Goal: Task Accomplishment & Management: Use online tool/utility

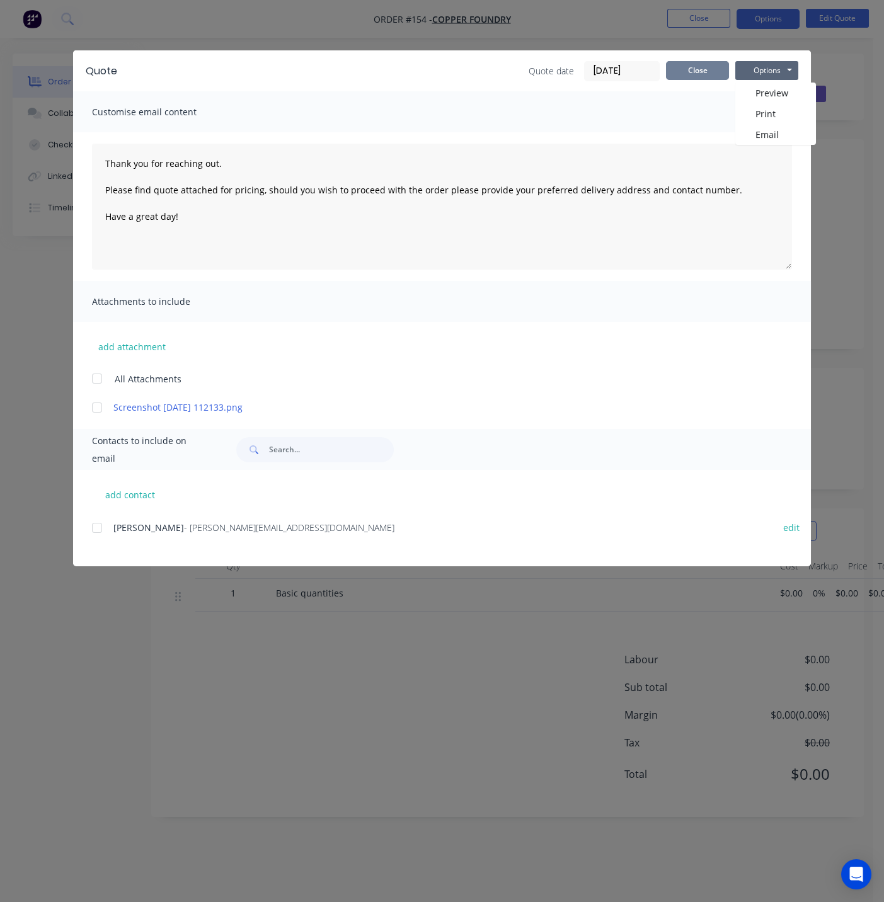
click at [698, 76] on button "Close" at bounding box center [697, 70] width 63 height 19
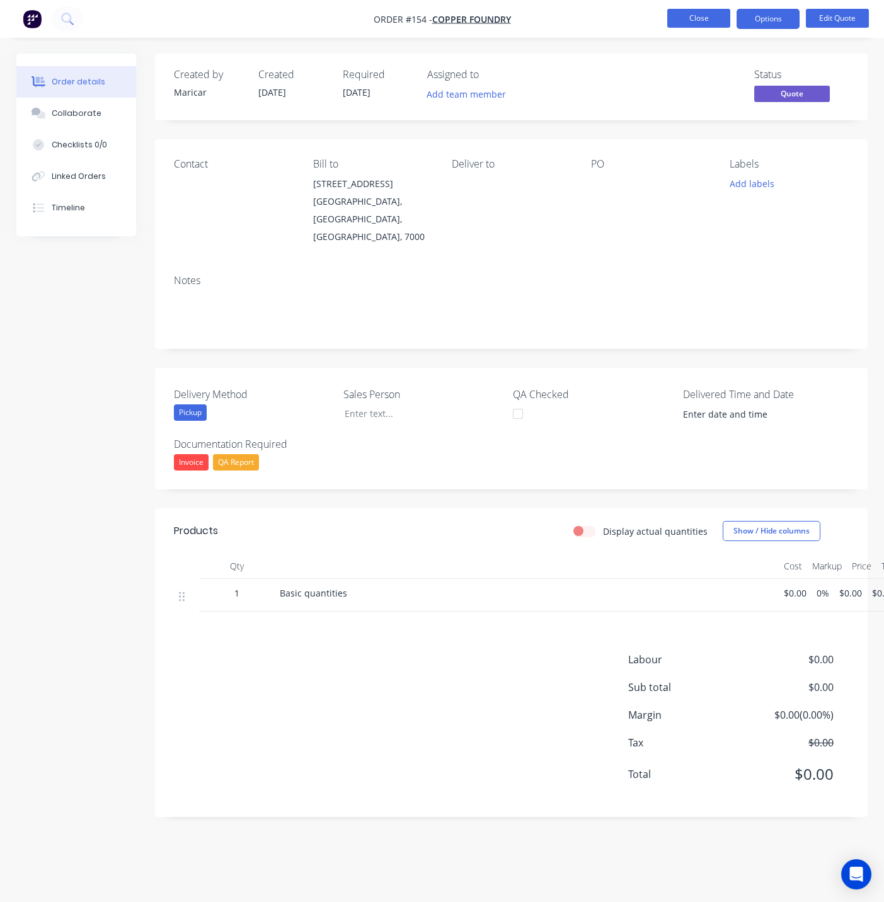
click at [697, 17] on button "Close" at bounding box center [698, 18] width 63 height 19
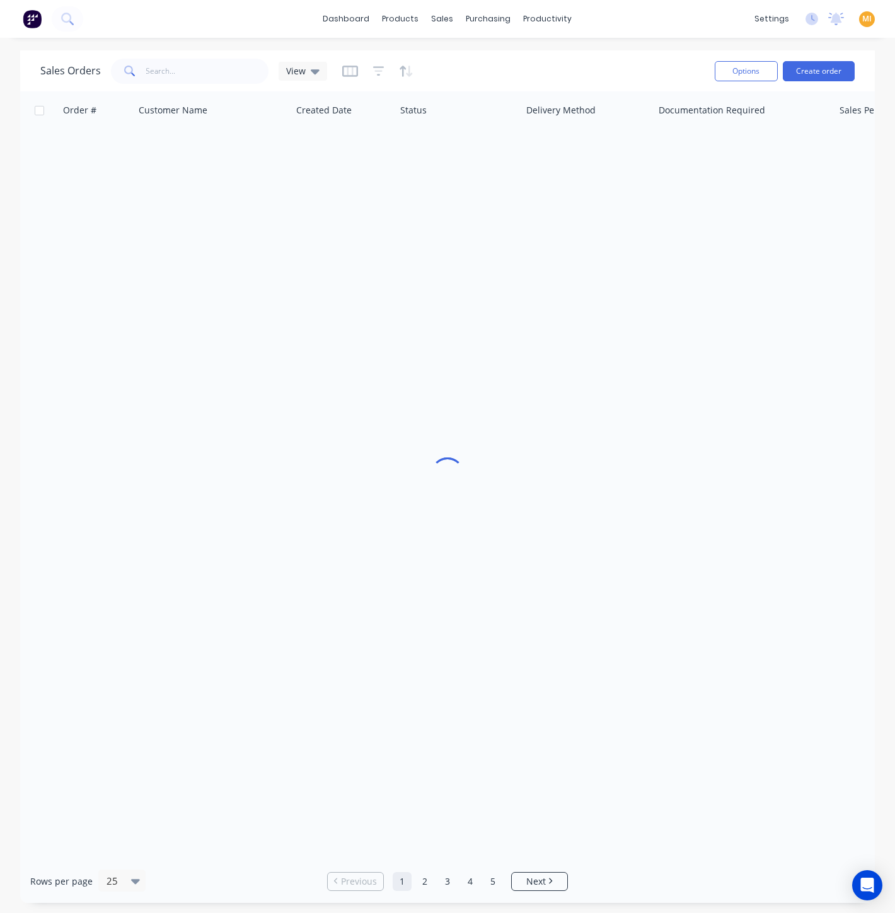
click at [30, 18] on img at bounding box center [32, 18] width 19 height 19
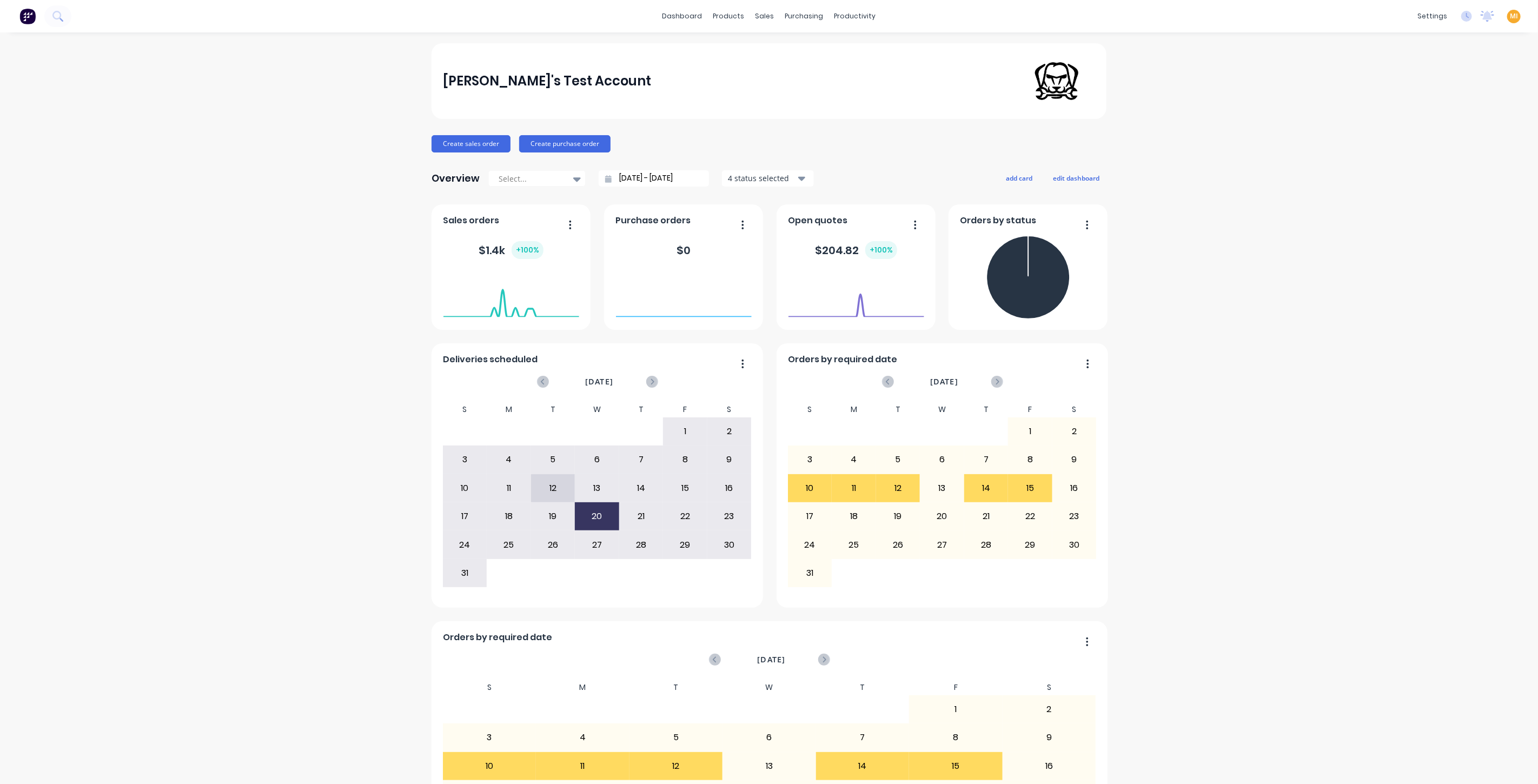
click at [1510, 15] on span "MI" at bounding box center [1513, 15] width 8 height 9
click at [1428, 137] on button "Sign out" at bounding box center [1446, 135] width 143 height 21
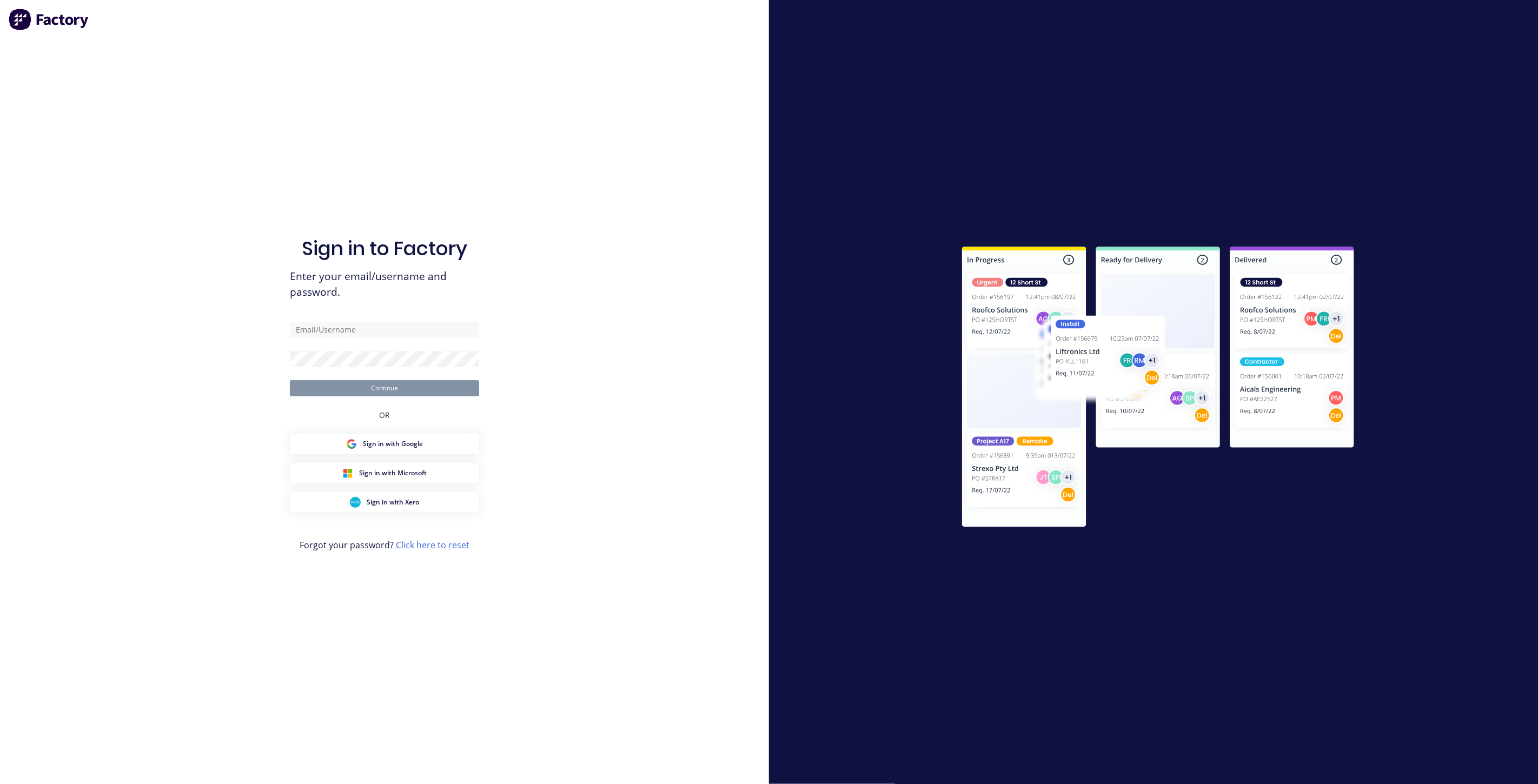
click at [394, 320] on div "Sign in to Factory Enter your email/username and password. Continue OR Sign in …" at bounding box center [384, 402] width 190 height 745
click at [391, 328] on input "text" at bounding box center [384, 329] width 190 height 16
click at [0, 783] on com-1password-button at bounding box center [0, 784] width 0 height 0
type input "team+maricardemo@factory.app"
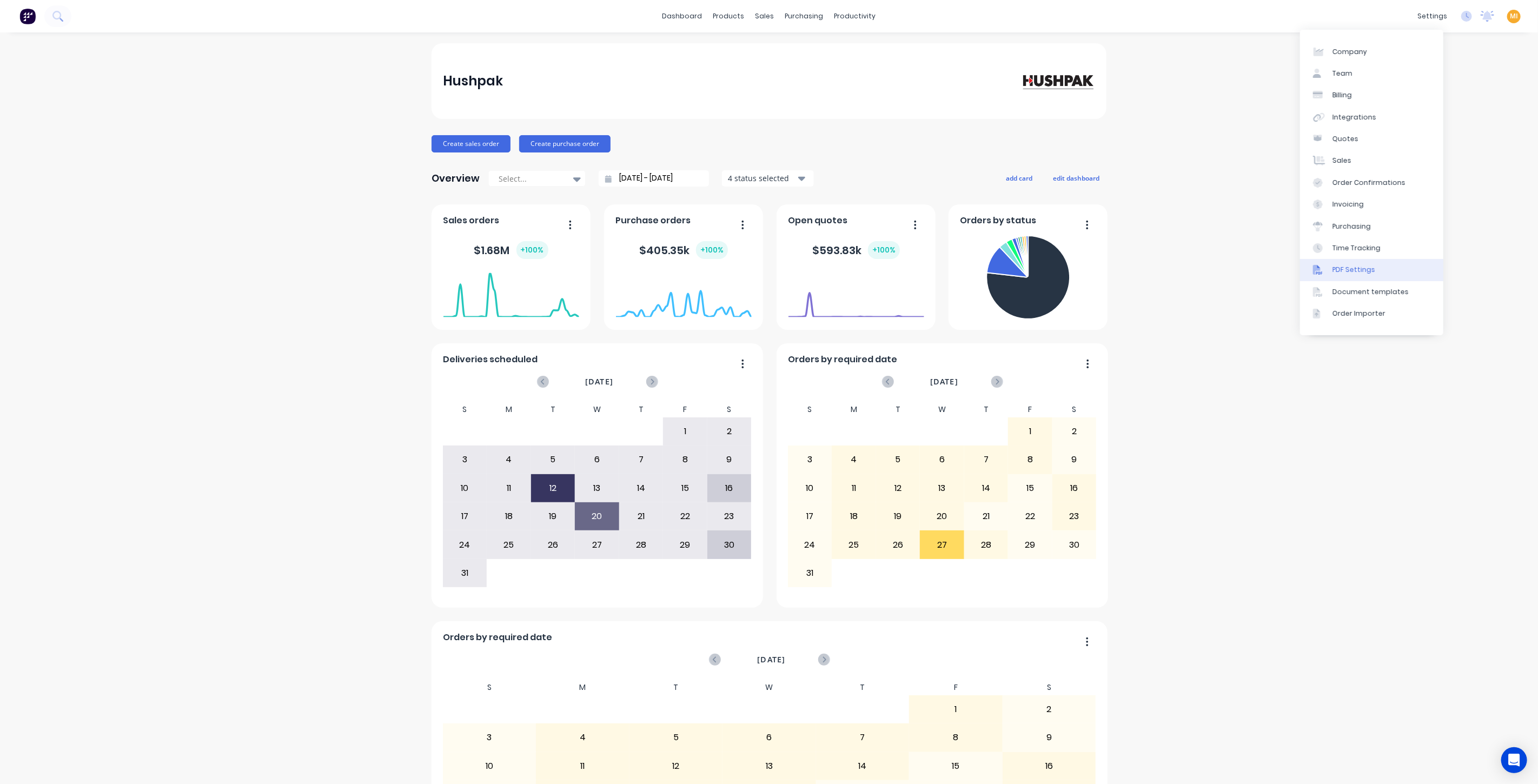
click at [1356, 275] on link "PDF Settings" at bounding box center [1371, 269] width 143 height 21
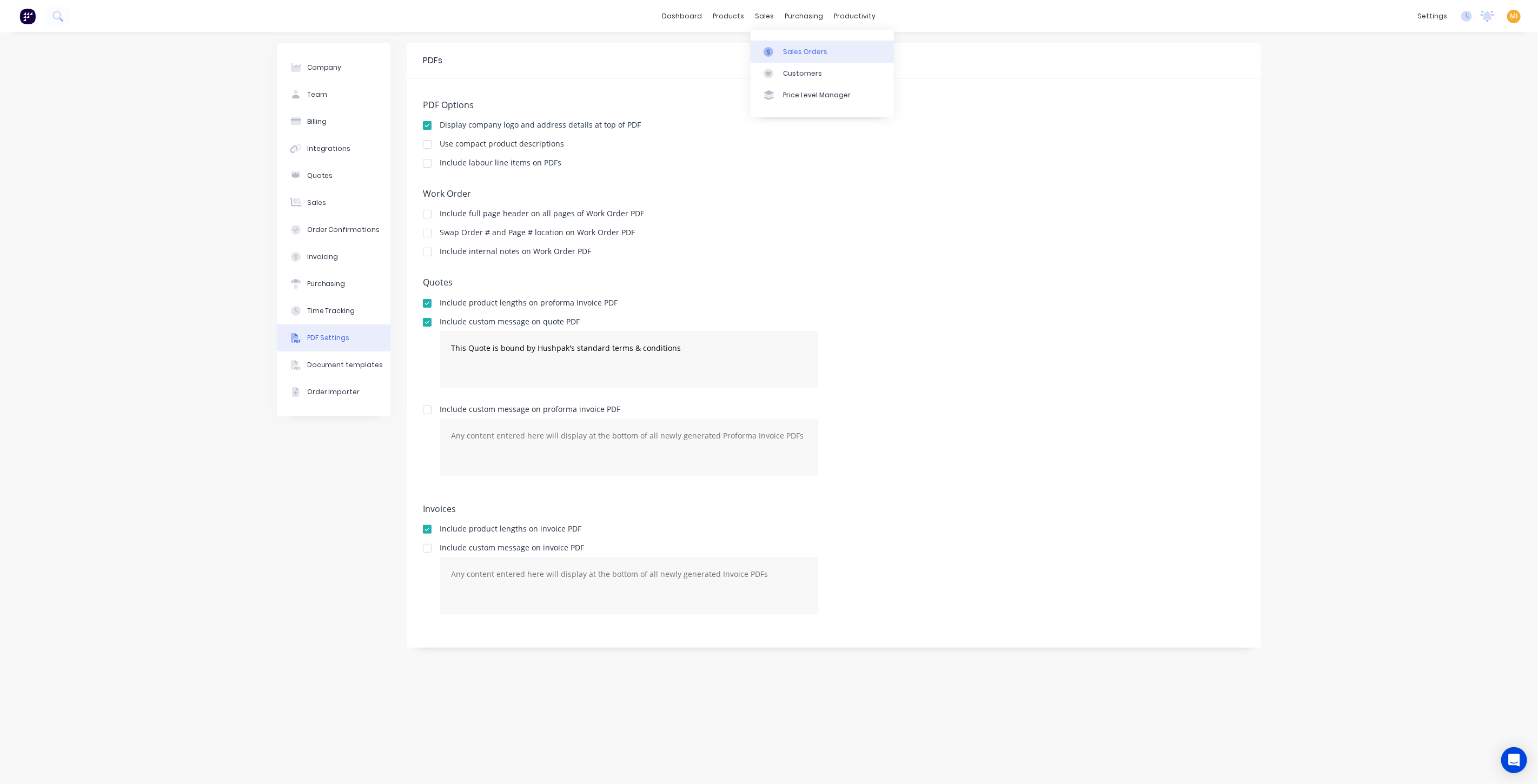
click at [782, 57] on link "Sales Orders" at bounding box center [822, 51] width 143 height 21
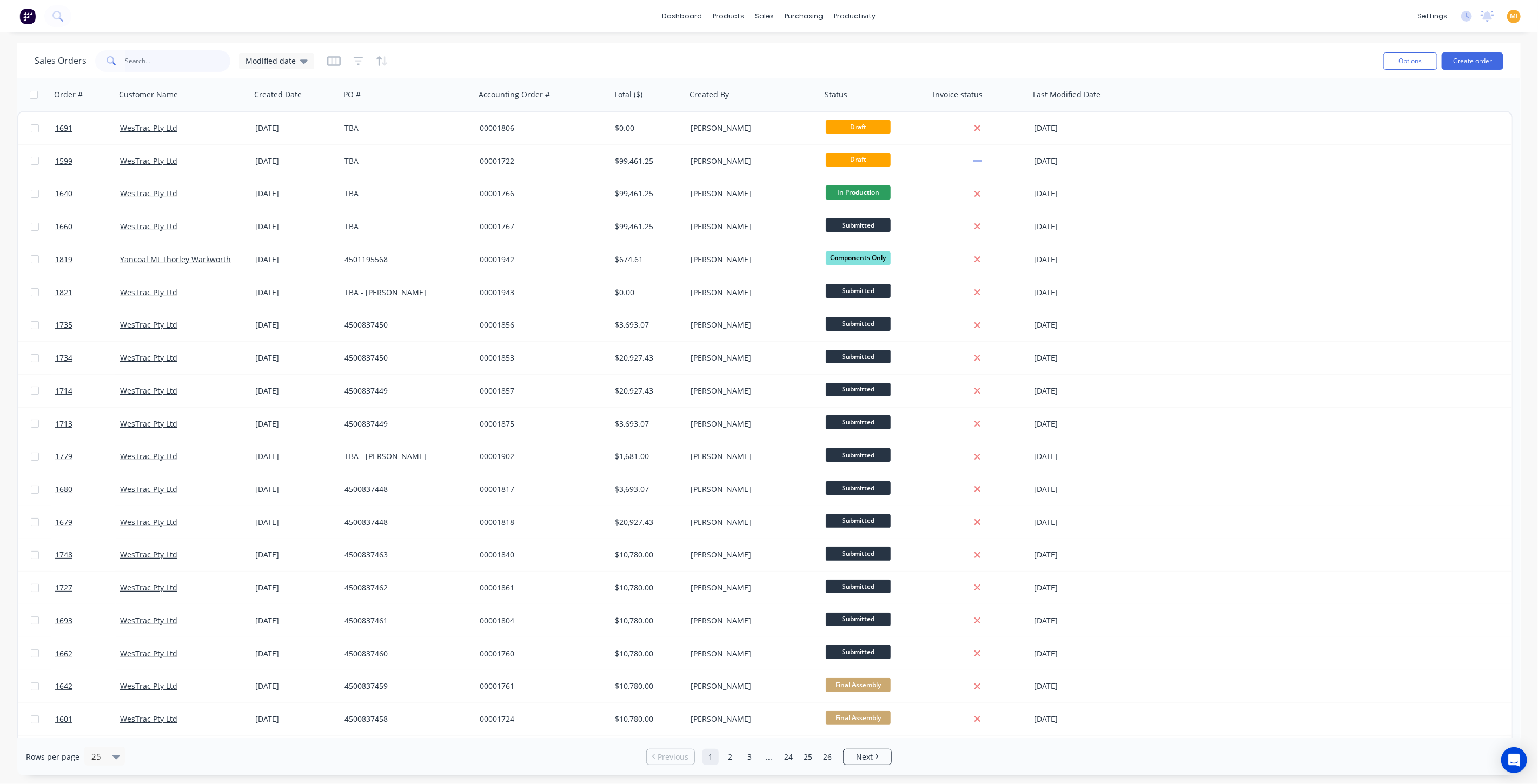
click at [173, 65] on input "text" at bounding box center [178, 61] width 106 height 21
paste input "1819"
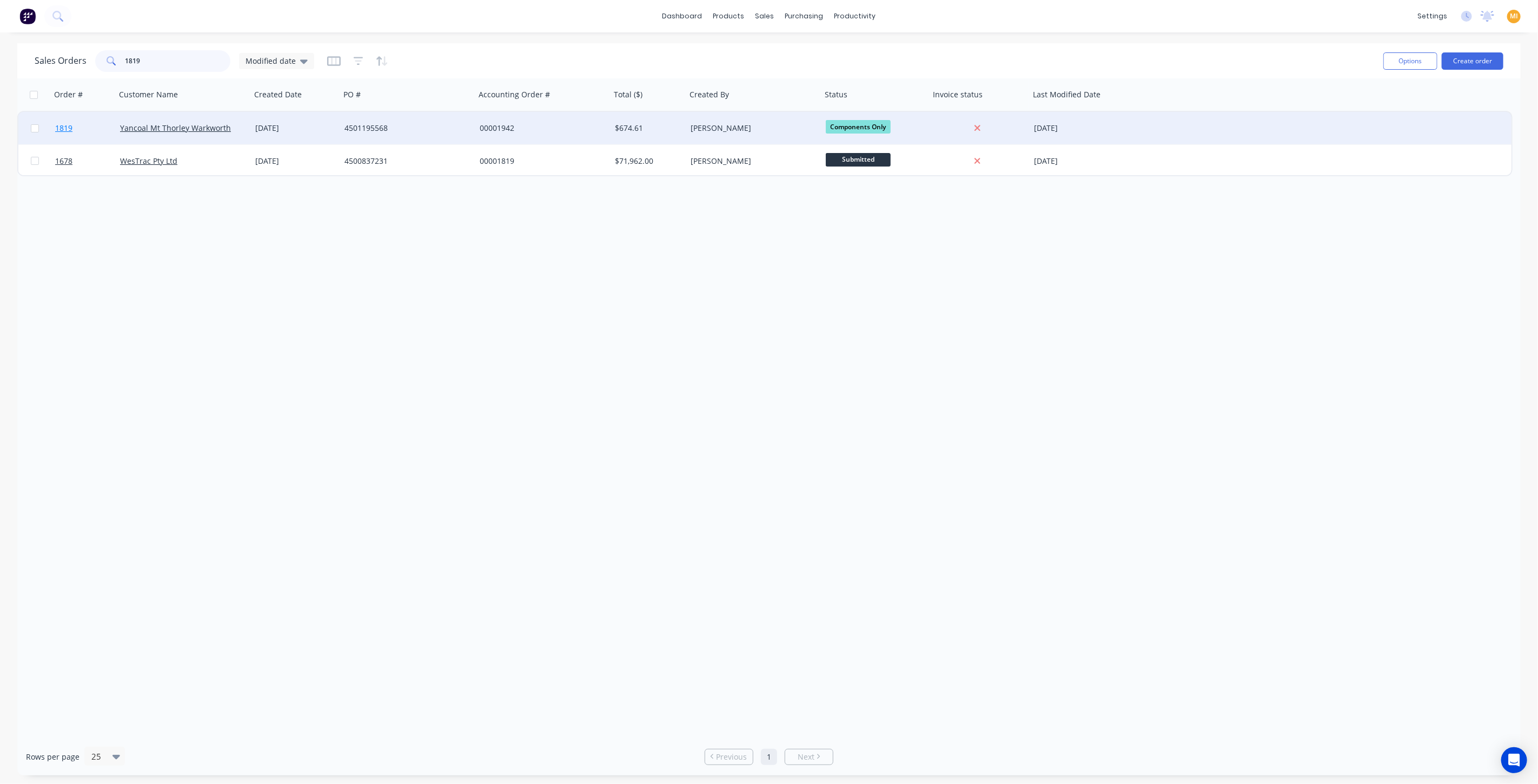
type input "1819"
click at [97, 124] on link "1819" at bounding box center [88, 128] width 65 height 33
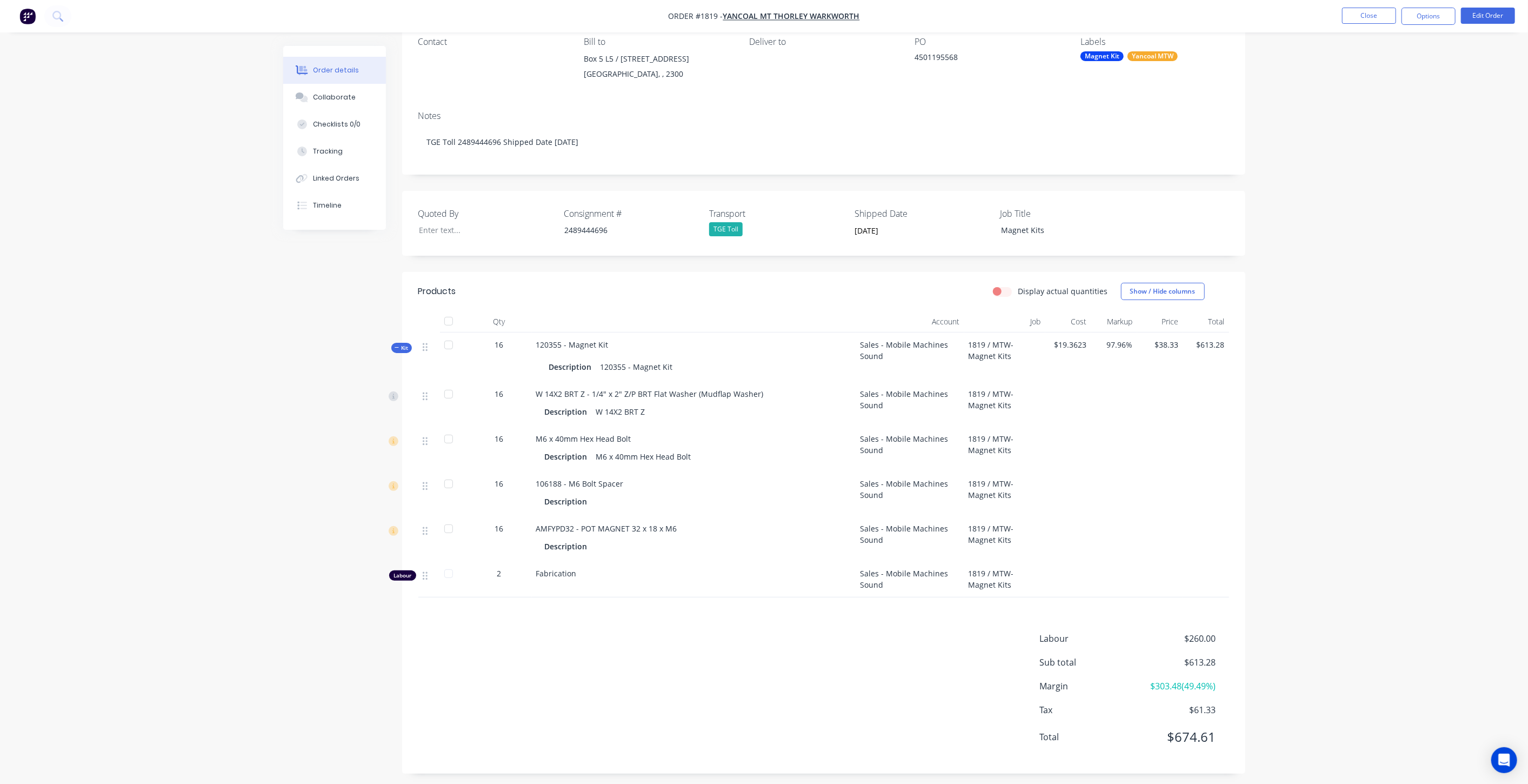
scroll to position [103, 0]
click at [302, 205] on icon at bounding box center [304, 205] width 7 height 8
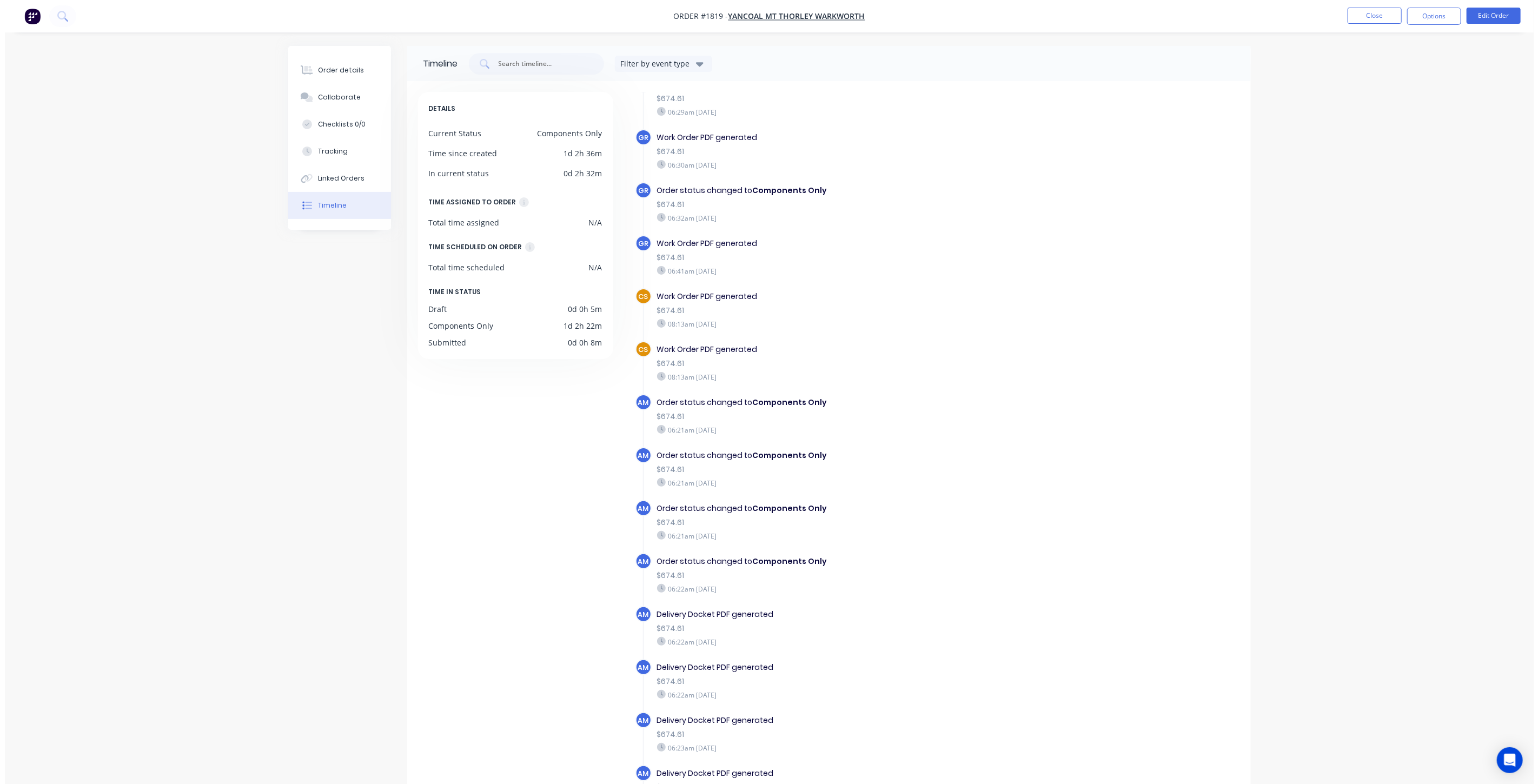
scroll to position [404, 0]
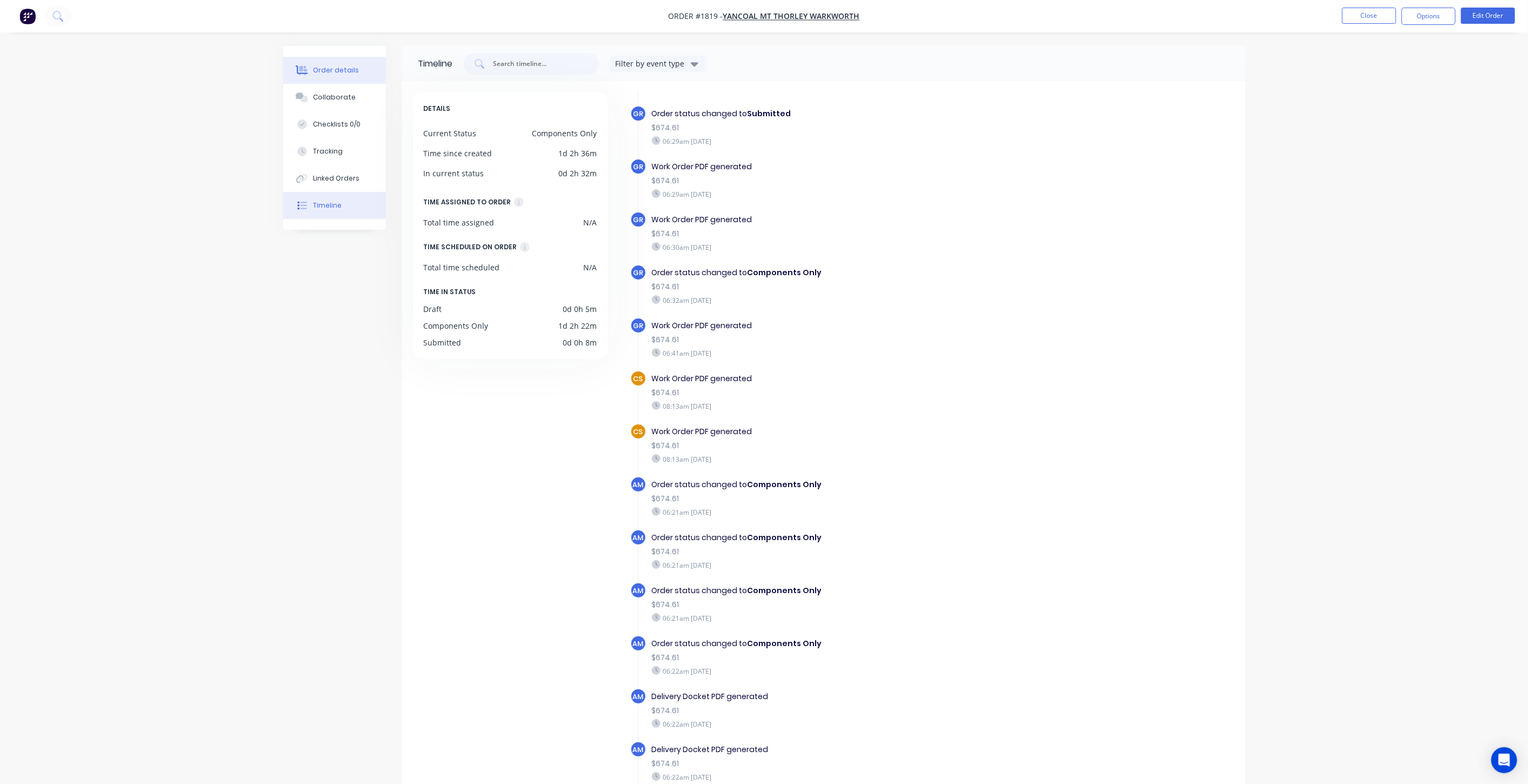
click at [336, 78] on button "Order details" at bounding box center [335, 70] width 103 height 27
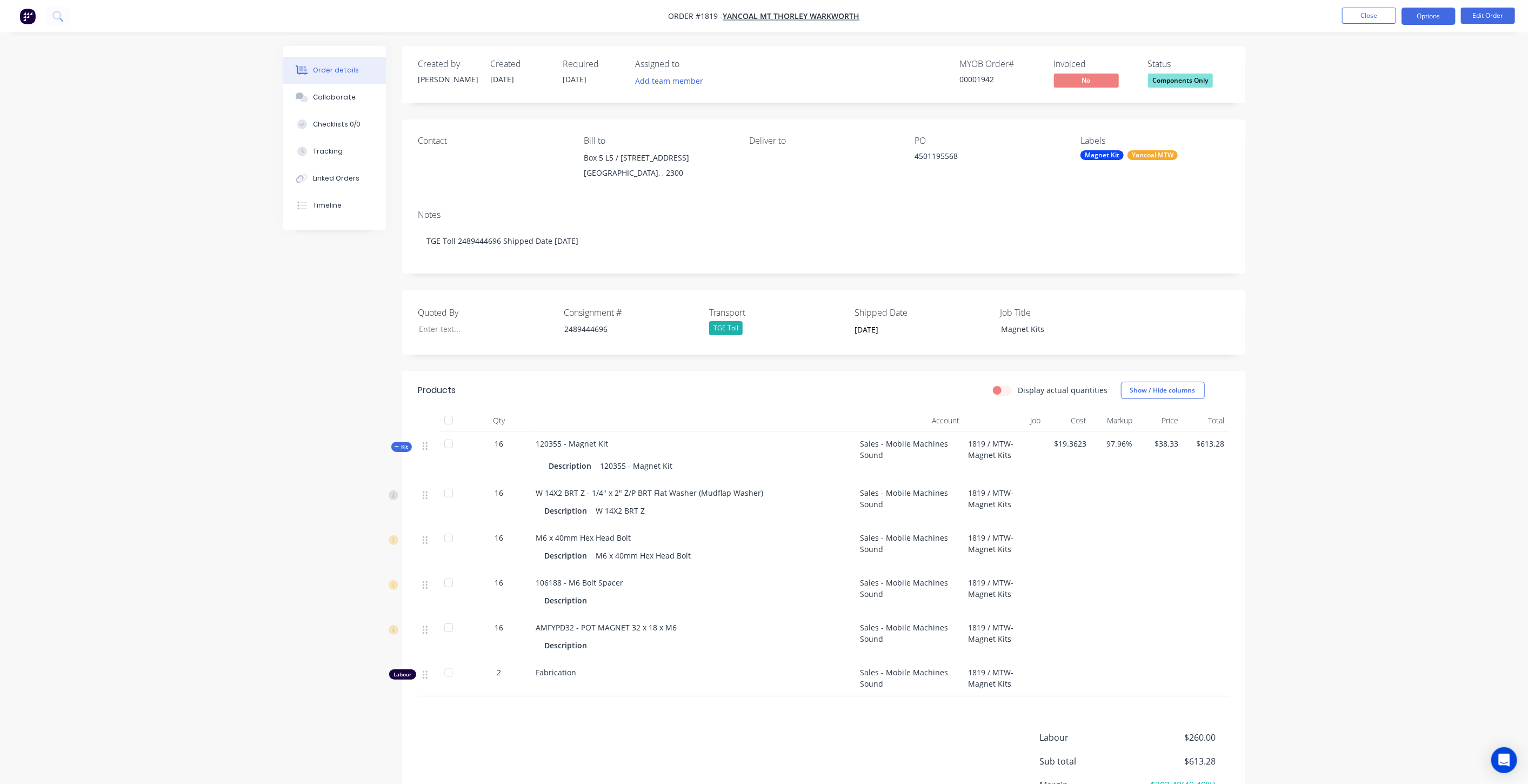
click at [1432, 14] on button "Options" at bounding box center [1428, 16] width 54 height 17
click at [1384, 130] on div "Work Order" at bounding box center [1397, 130] width 100 height 15
click at [1395, 81] on div "With pricing" at bounding box center [1397, 87] width 100 height 15
click at [1376, 13] on button "Close" at bounding box center [1369, 15] width 54 height 16
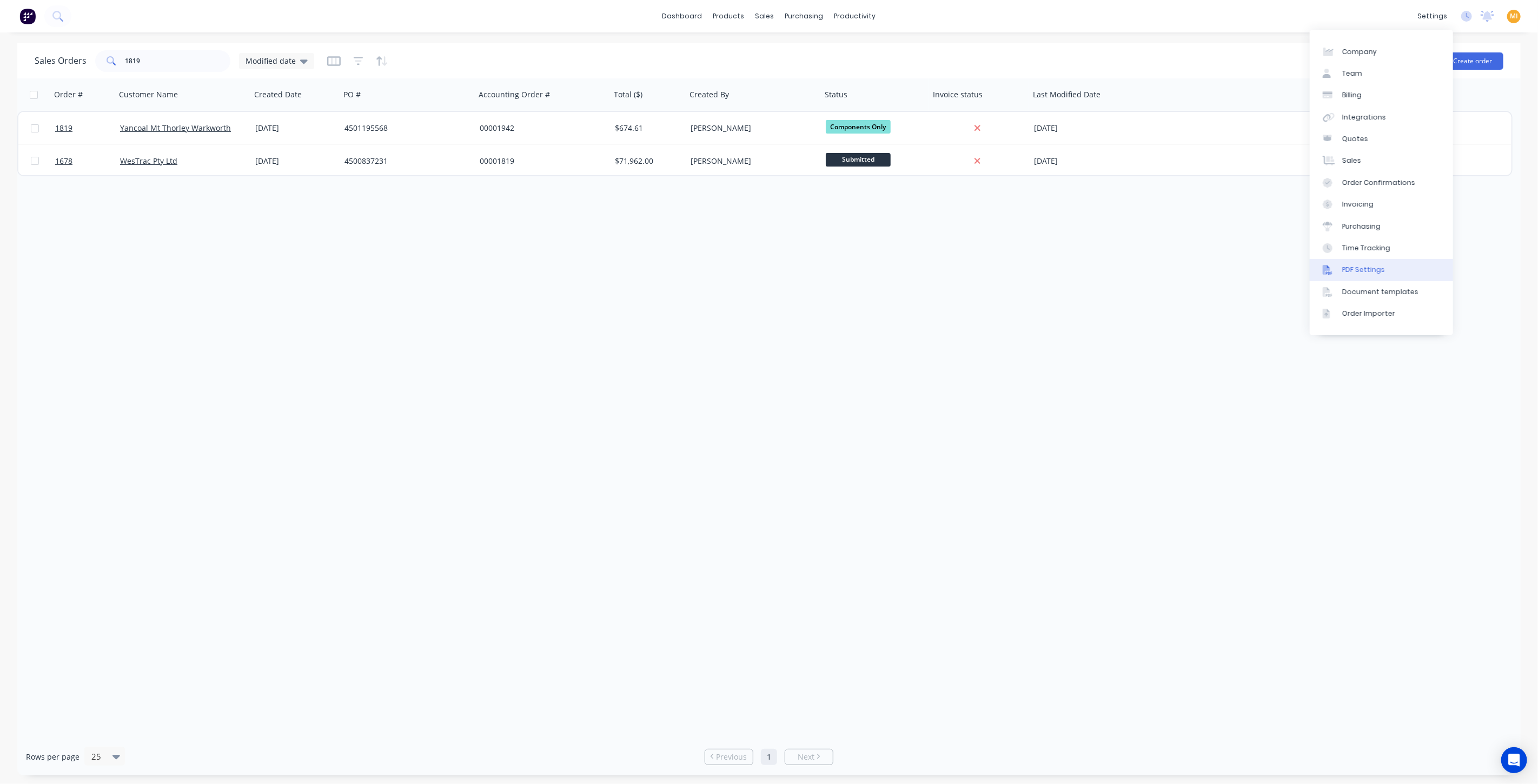
click at [1378, 272] on div "PDF Settings" at bounding box center [1364, 269] width 43 height 9
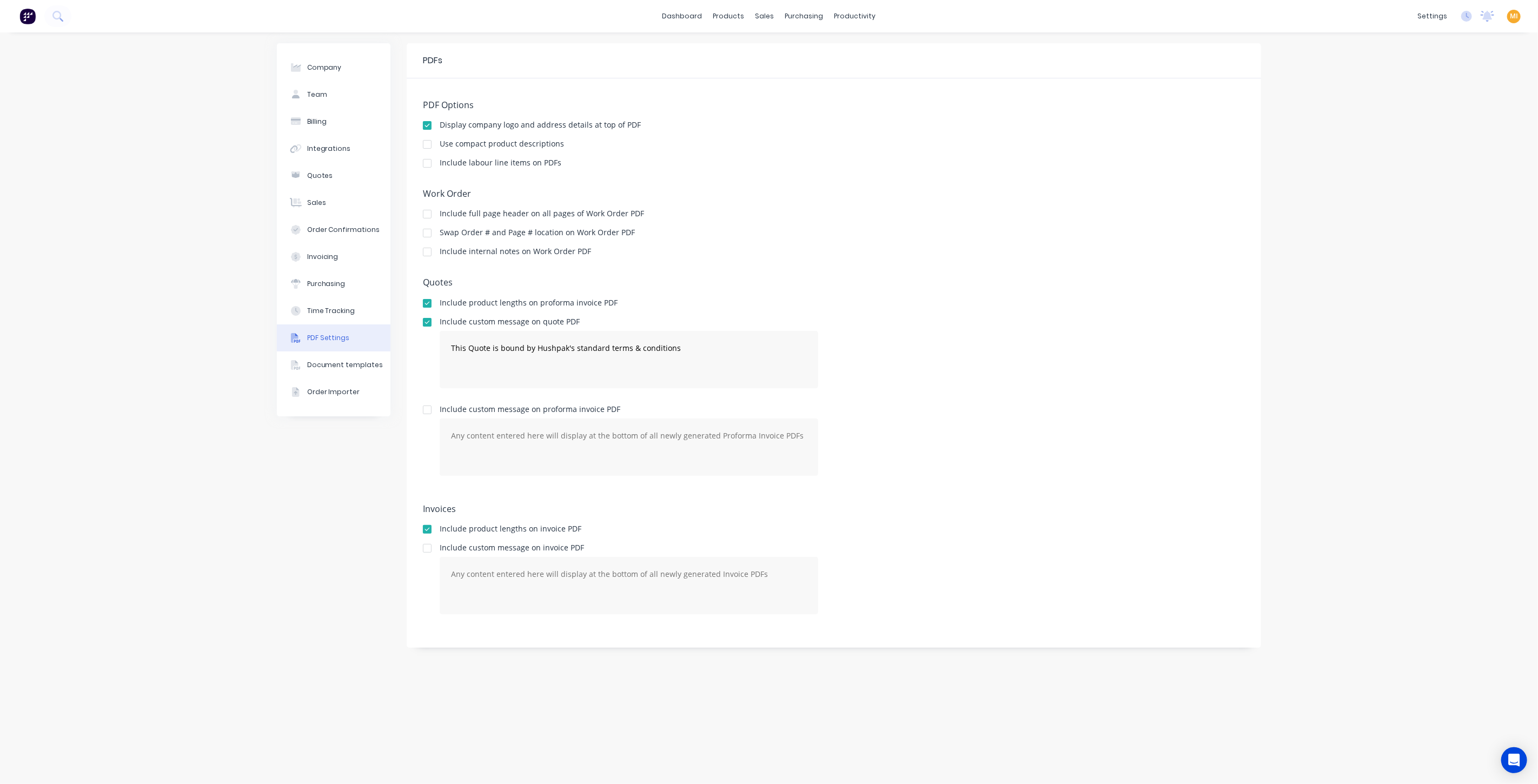
click at [540, 159] on div "Include labour line items on PDFs" at bounding box center [500, 162] width 122 height 8
click at [431, 160] on div at bounding box center [427, 163] width 21 height 21
click at [186, 249] on div "Company Team Billing Integrations Quotes Sales Order Confirmations Invoicing Pu…" at bounding box center [769, 408] width 1538 height 751
click at [786, 49] on div "Sales Orders" at bounding box center [805, 51] width 45 height 9
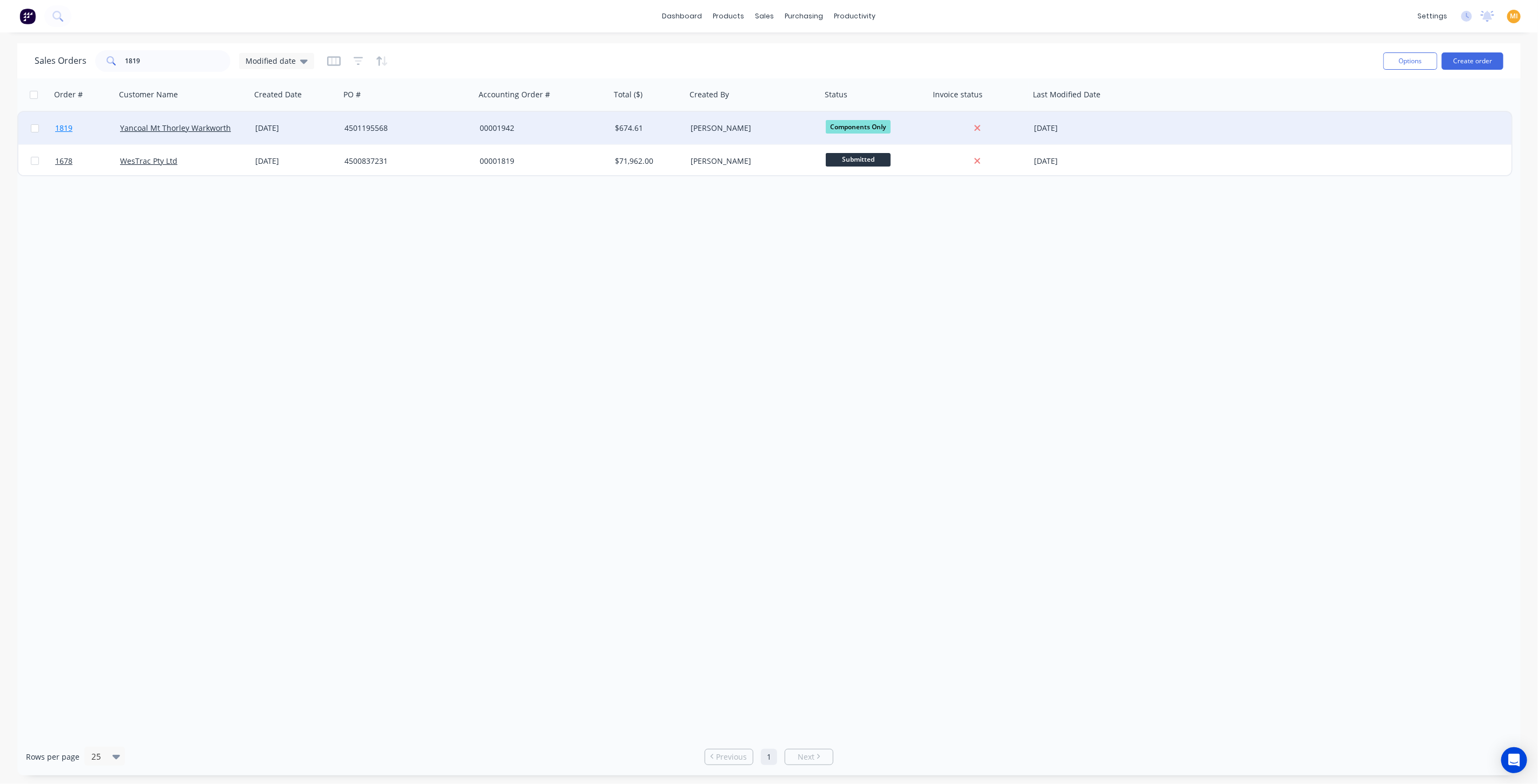
click at [100, 136] on link "1819" at bounding box center [88, 128] width 65 height 33
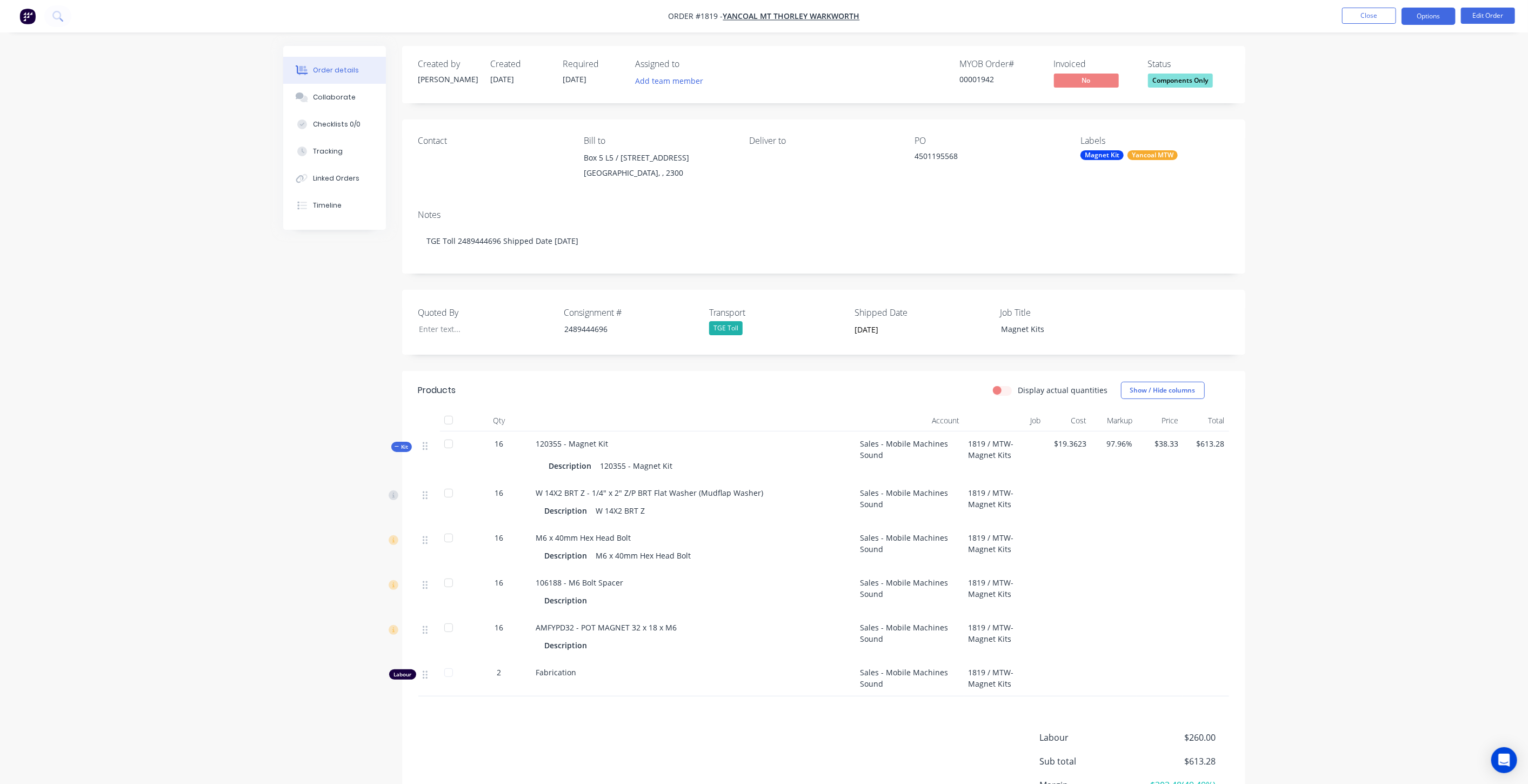
drag, startPoint x: 1420, startPoint y: 18, endPoint x: 1422, endPoint y: 24, distance: 6.3
click at [1421, 19] on button "Options" at bounding box center [1428, 16] width 54 height 17
click at [1379, 136] on div "Work Order" at bounding box center [1397, 130] width 100 height 15
click at [1362, 131] on div "Custom" at bounding box center [1397, 130] width 100 height 15
click at [1373, 90] on div "With pricing" at bounding box center [1397, 87] width 100 height 15
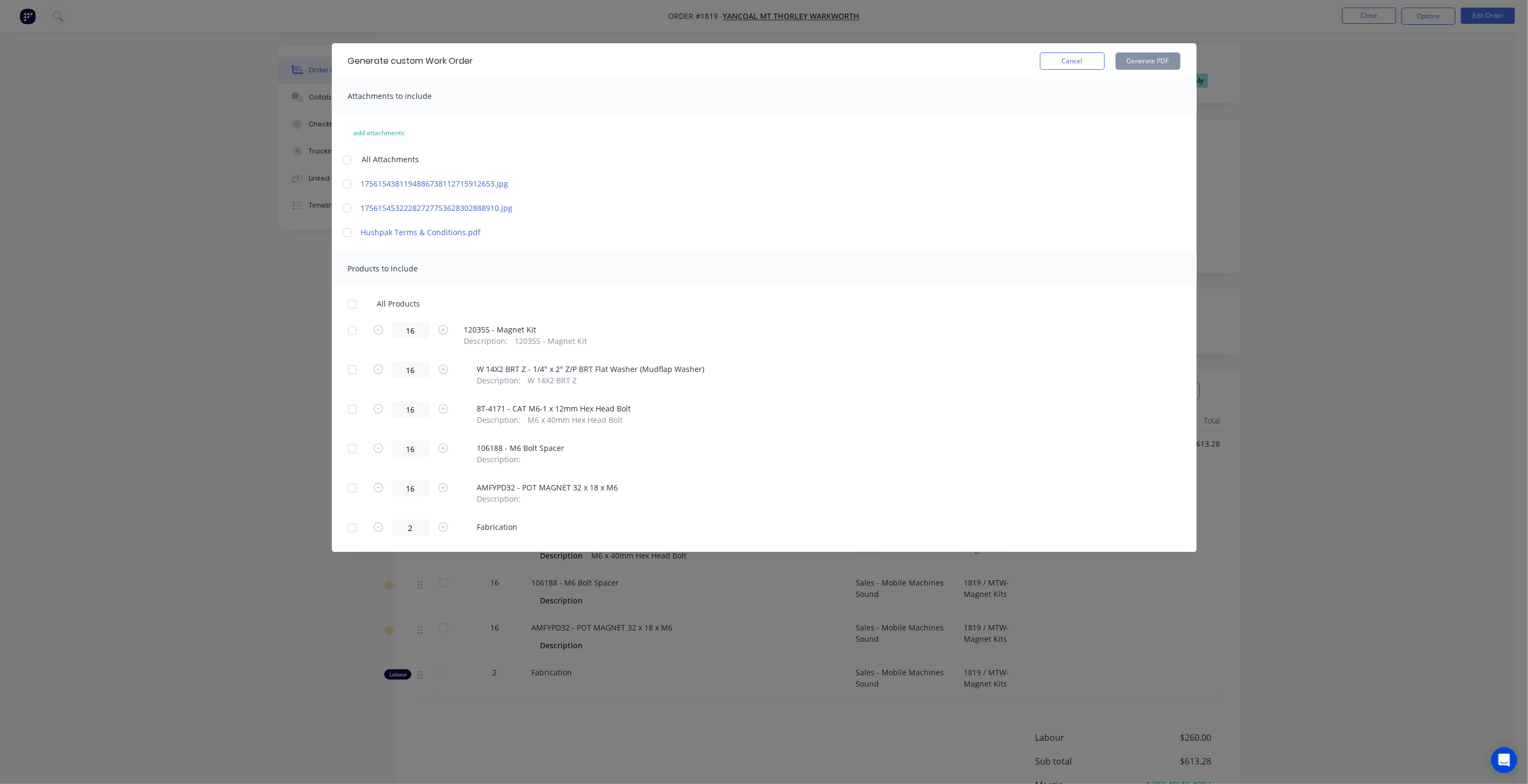
click at [347, 308] on div at bounding box center [352, 304] width 21 height 21
click at [1157, 63] on button "Generate PDF" at bounding box center [1149, 61] width 65 height 17
click at [1068, 62] on button "Cancel" at bounding box center [1072, 61] width 65 height 17
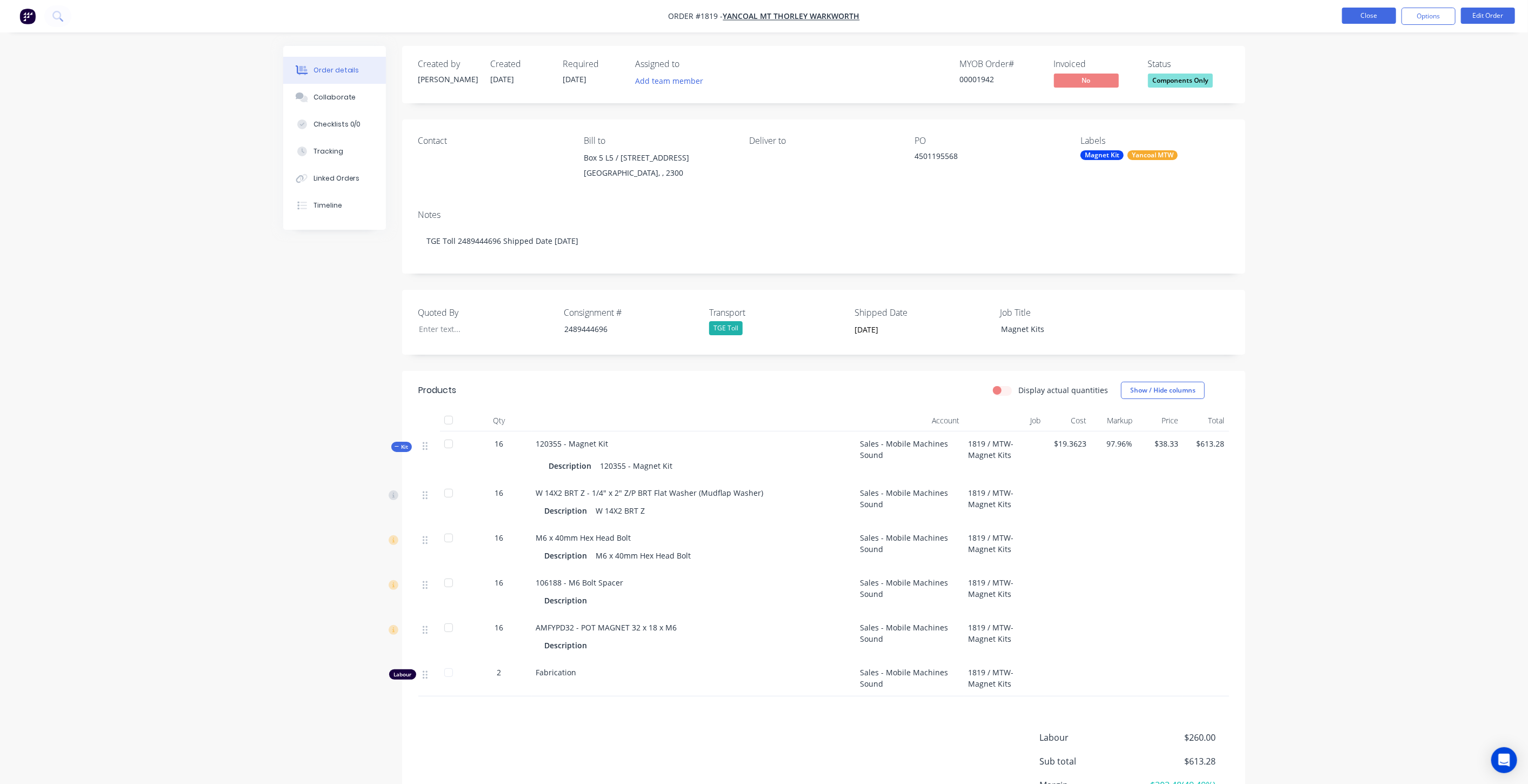
click at [1358, 15] on button "Close" at bounding box center [1369, 15] width 54 height 16
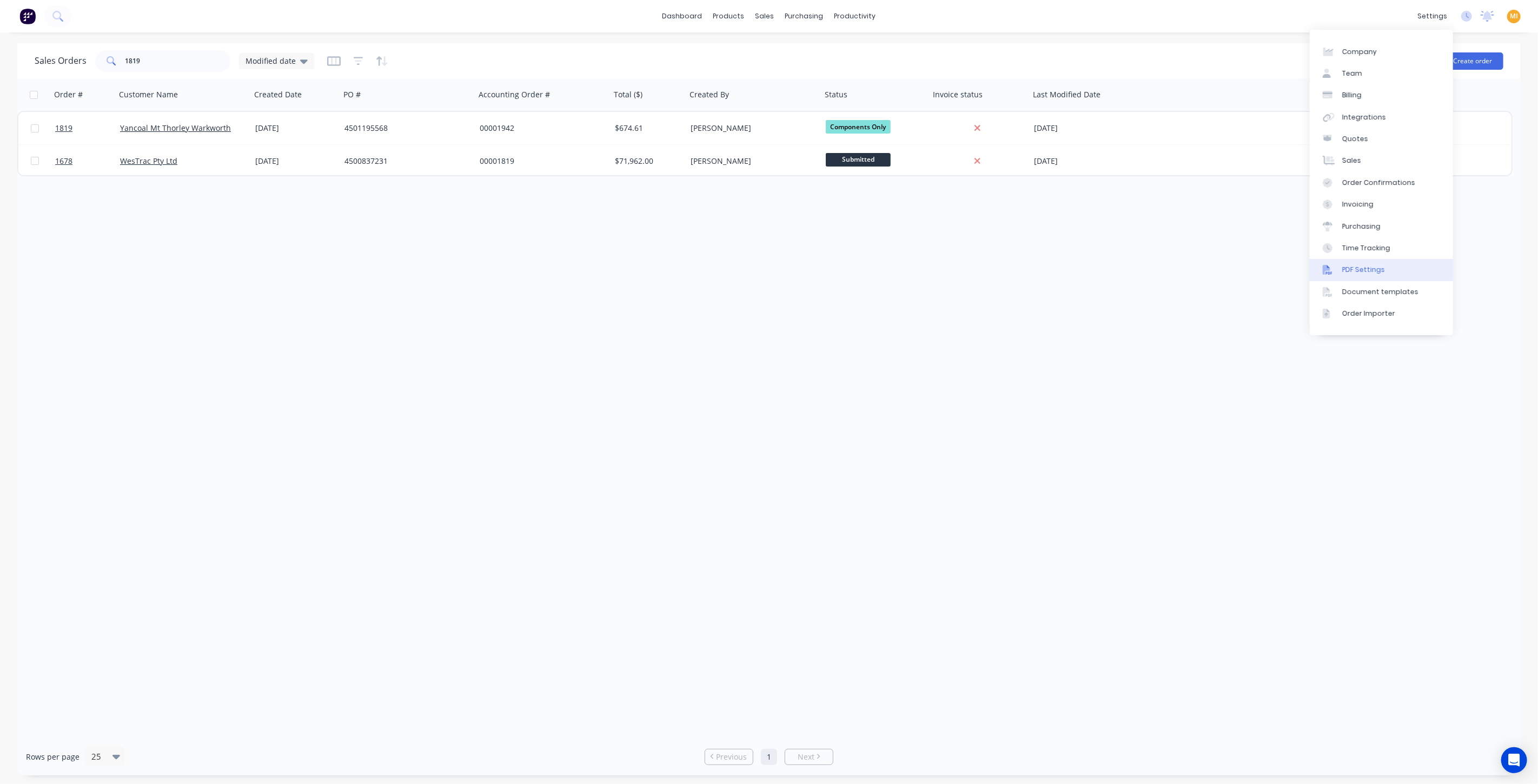
click at [1385, 271] on link "PDF Settings" at bounding box center [1381, 269] width 143 height 21
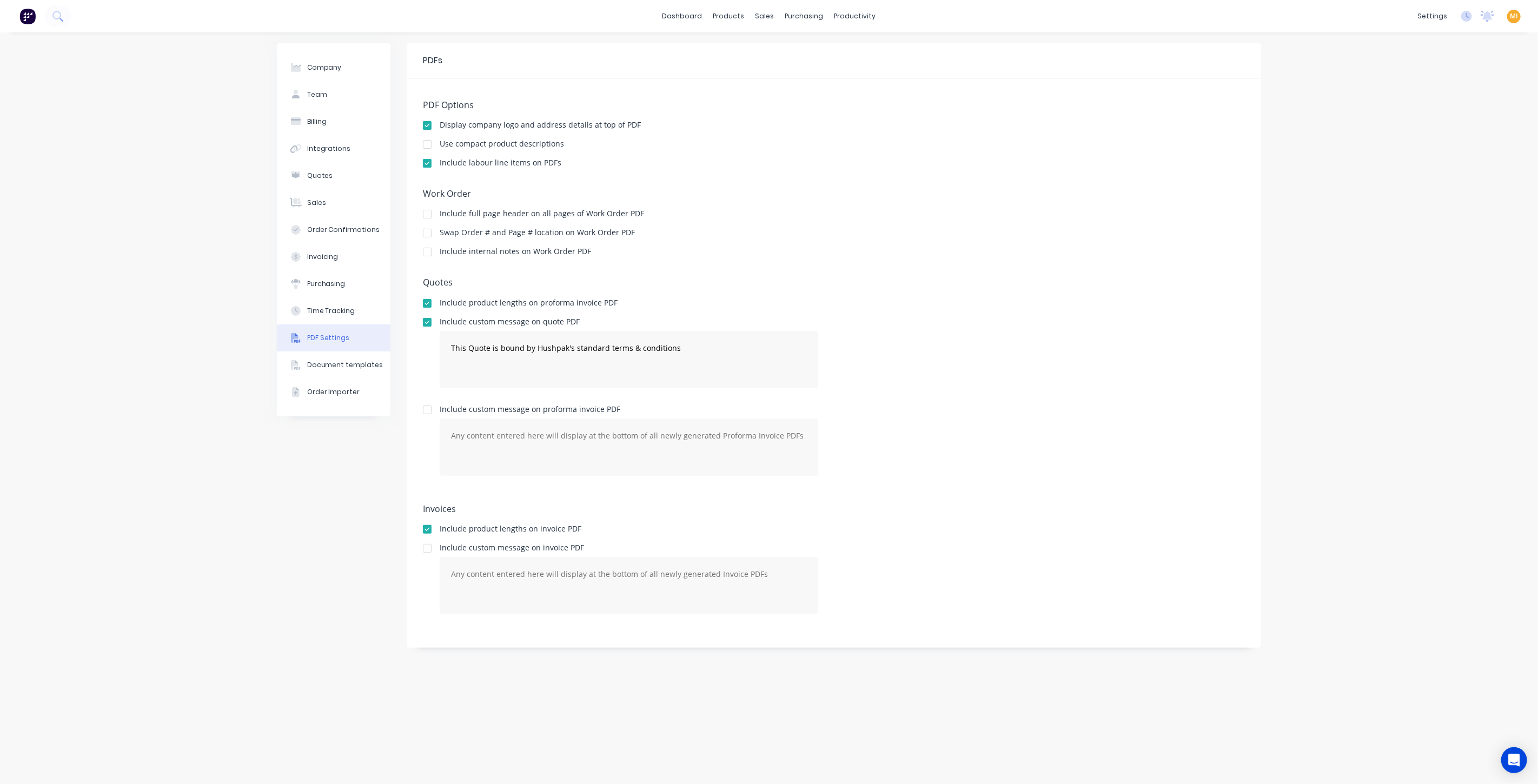
click at [26, 23] on img at bounding box center [27, 15] width 16 height 16
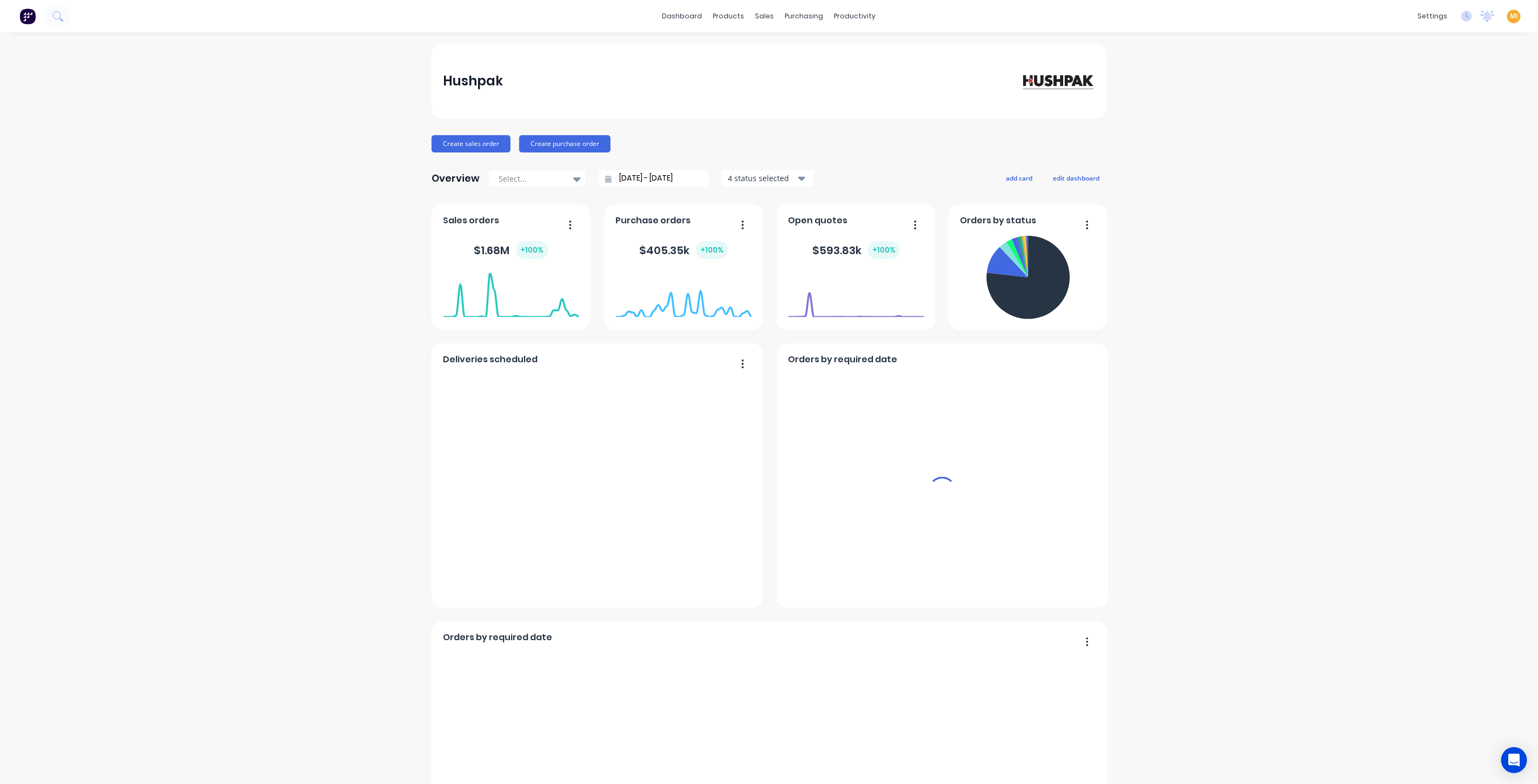
click at [1510, 15] on span "MI" at bounding box center [1513, 15] width 8 height 9
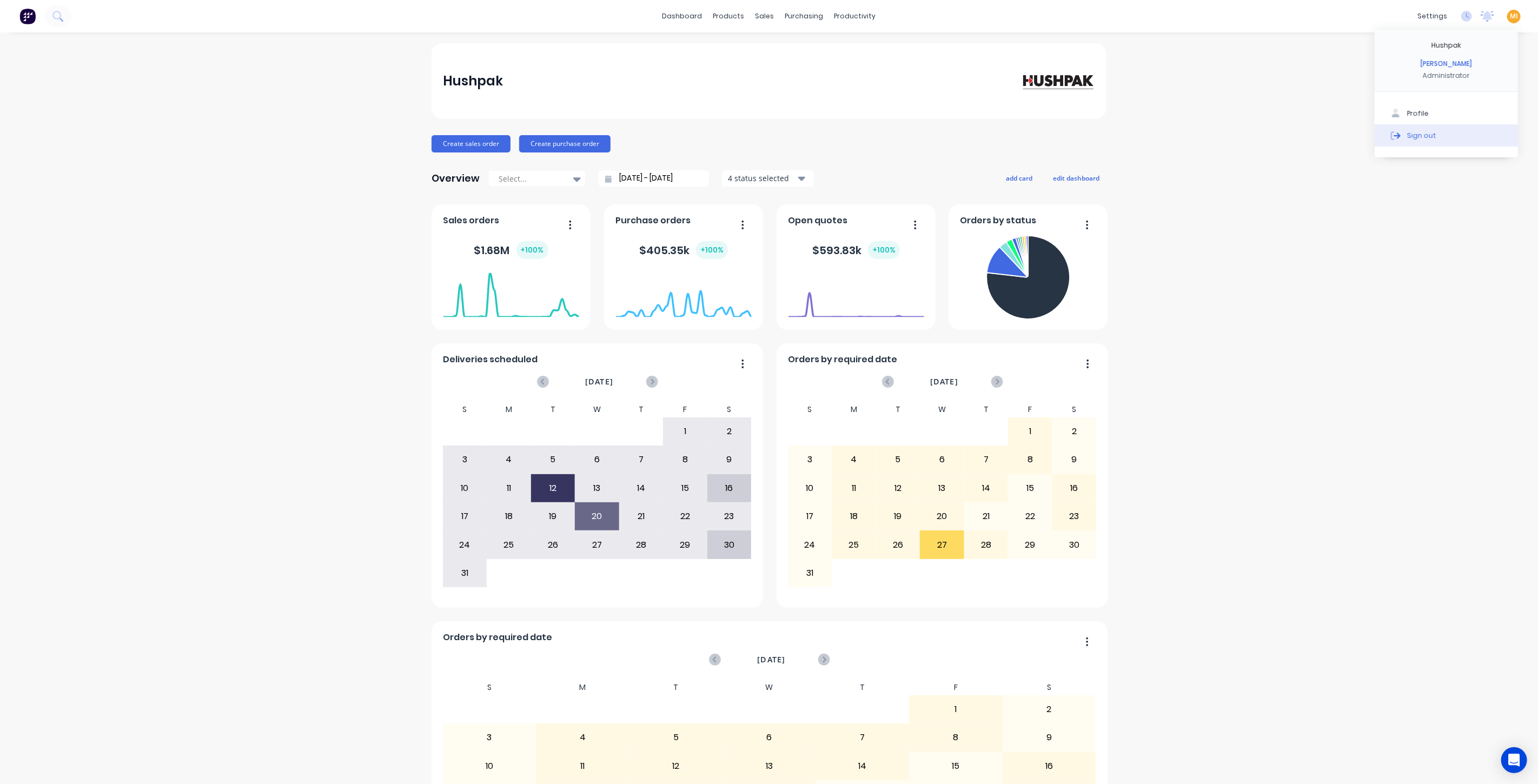
click at [1437, 134] on button "Sign out" at bounding box center [1446, 135] width 143 height 21
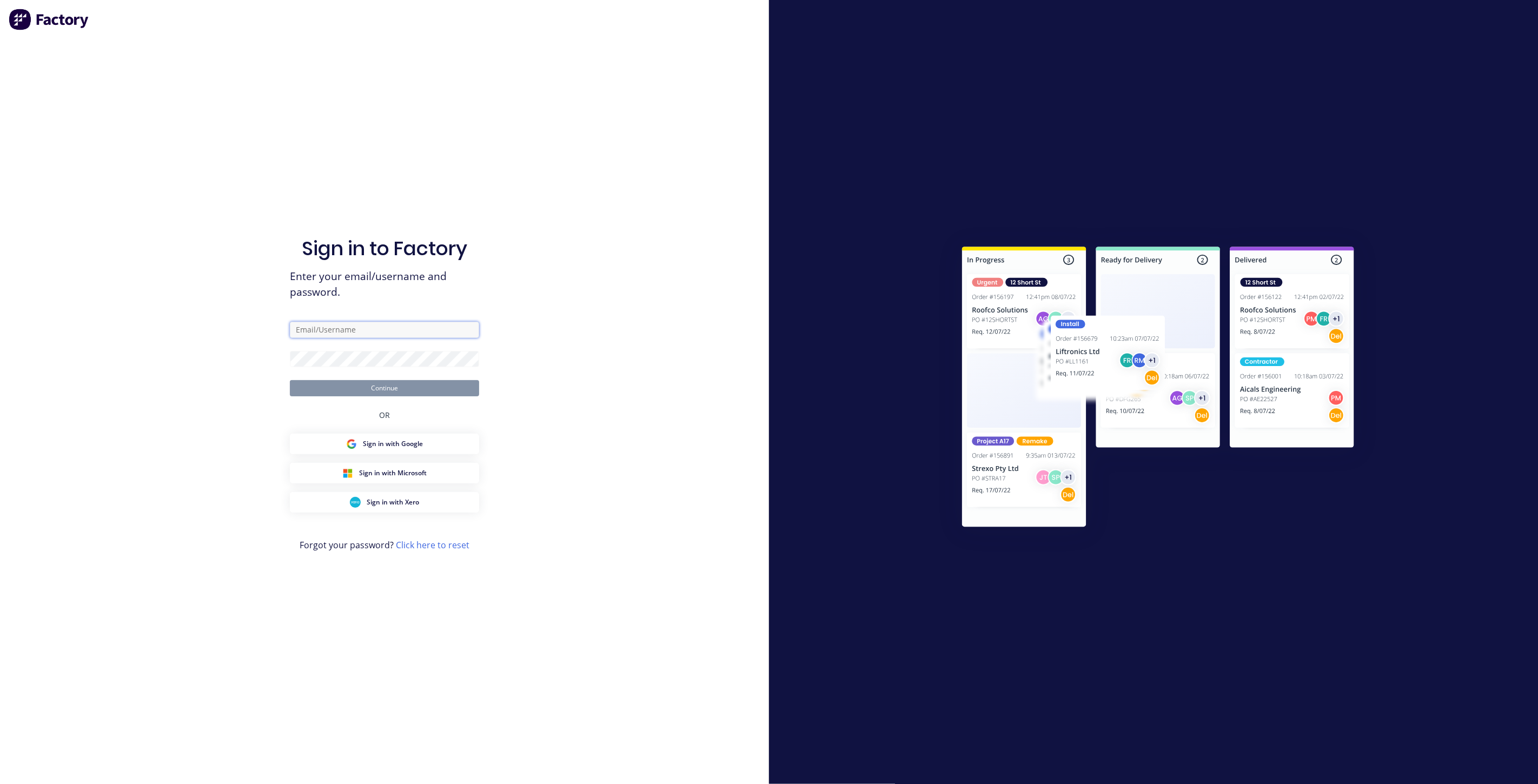
click at [392, 331] on input "text" at bounding box center [384, 329] width 190 height 16
paste input "team+maricardemo@forktorque.com.au"
click at [312, 329] on input "team+maricardemo@forktorque.com.au" at bounding box center [384, 329] width 190 height 16
click at [308, 329] on input "team+maricardemo@forktorque.com.au" at bounding box center [384, 329] width 190 height 16
drag, startPoint x: 309, startPoint y: 329, endPoint x: 155, endPoint y: 329, distance: 154.0
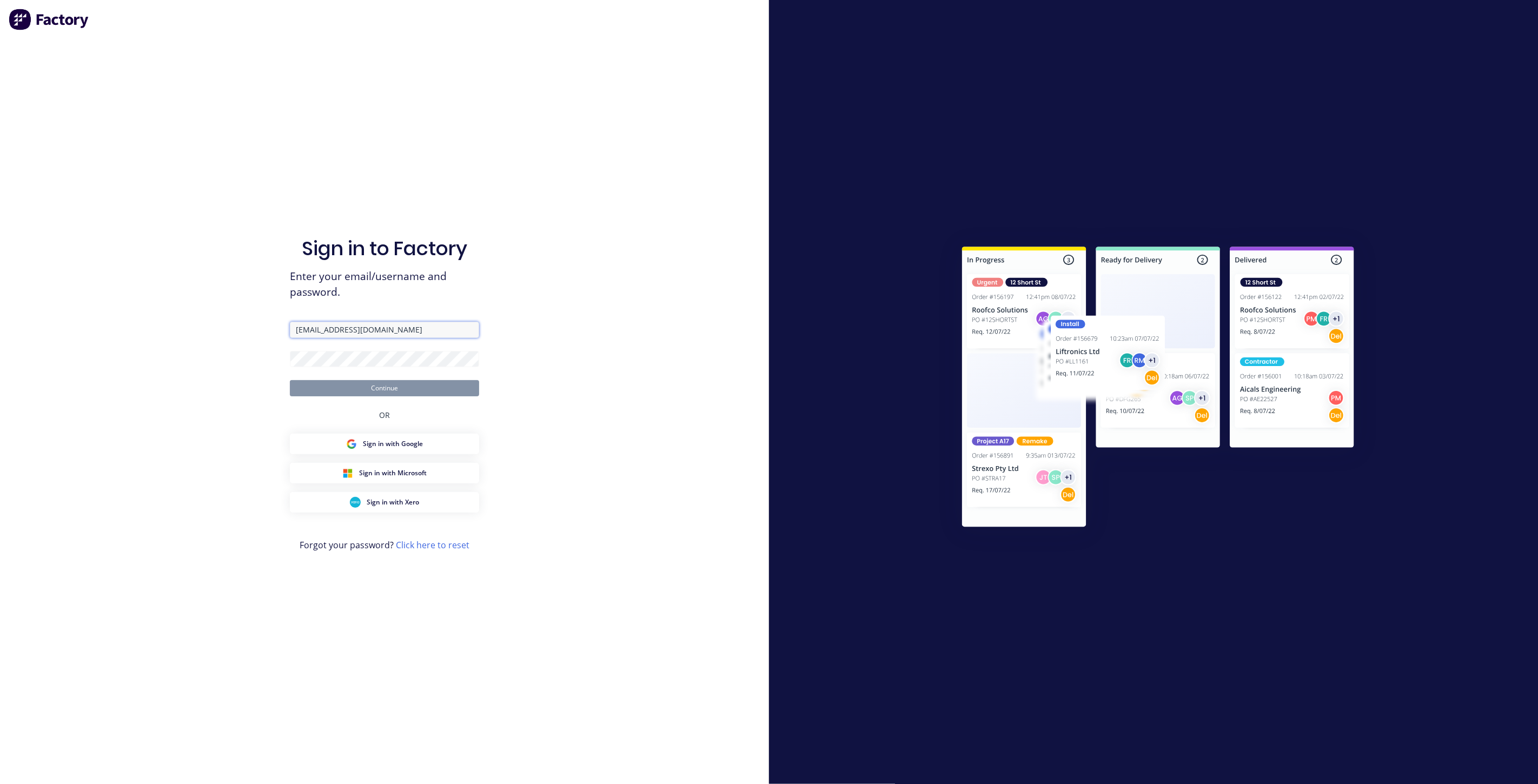
click at [155, 329] on div "Sign in to Factory Enter your email/username and password. team+maricardemo@for…" at bounding box center [384, 392] width 769 height 784
type input "team+maricardemo@forktorque.com.au"
drag, startPoint x: 151, startPoint y: 350, endPoint x: 348, endPoint y: 375, distance: 198.6
click at [153, 352] on div "Sign in to Factory Enter your email/username and password. team+maricardemo@for…" at bounding box center [384, 392] width 769 height 784
click at [348, 351] on form "team+maricardemo@forktorque.com.au Continue" at bounding box center [384, 359] width 190 height 75
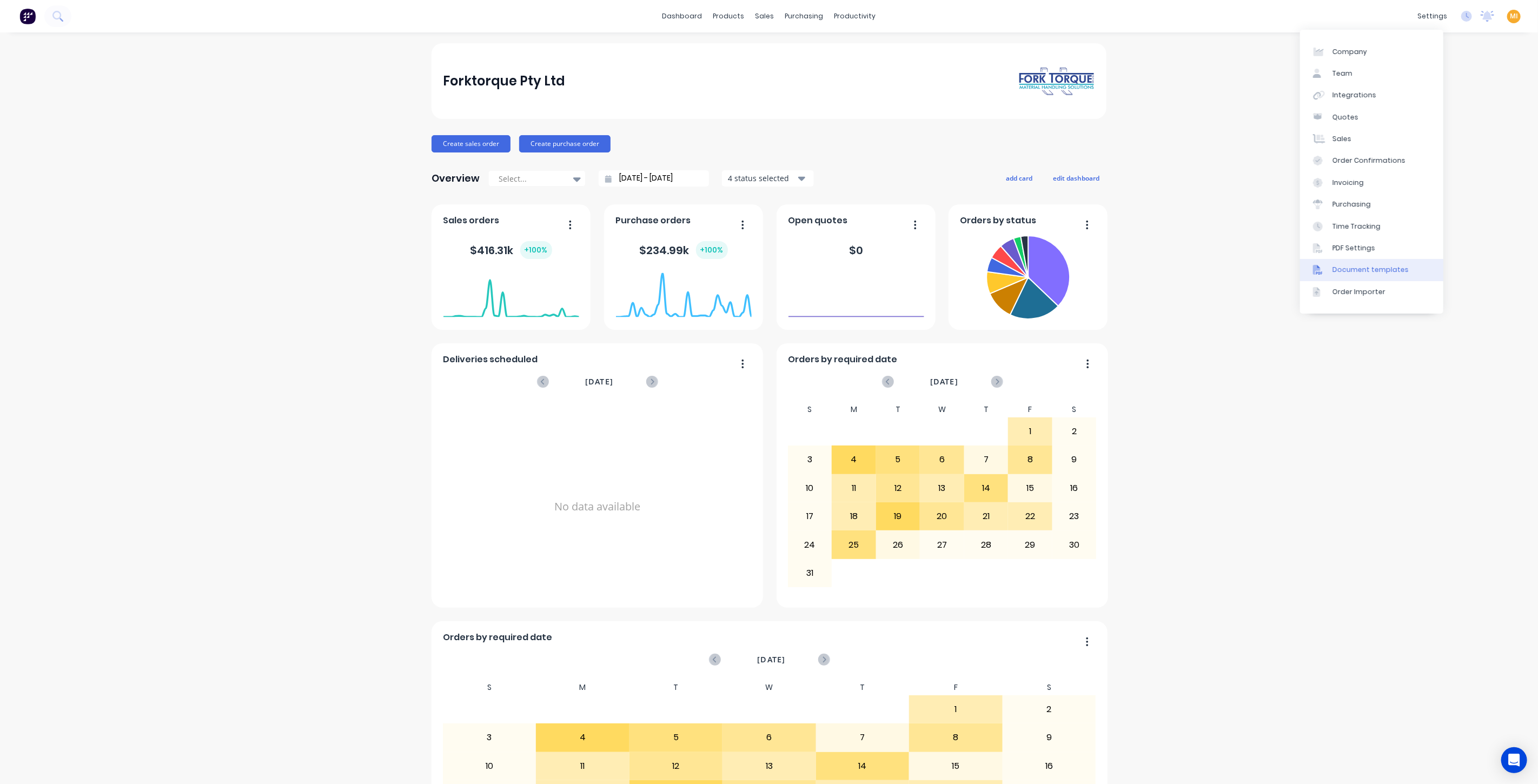
click at [1344, 268] on div "Document templates" at bounding box center [1371, 269] width 76 height 9
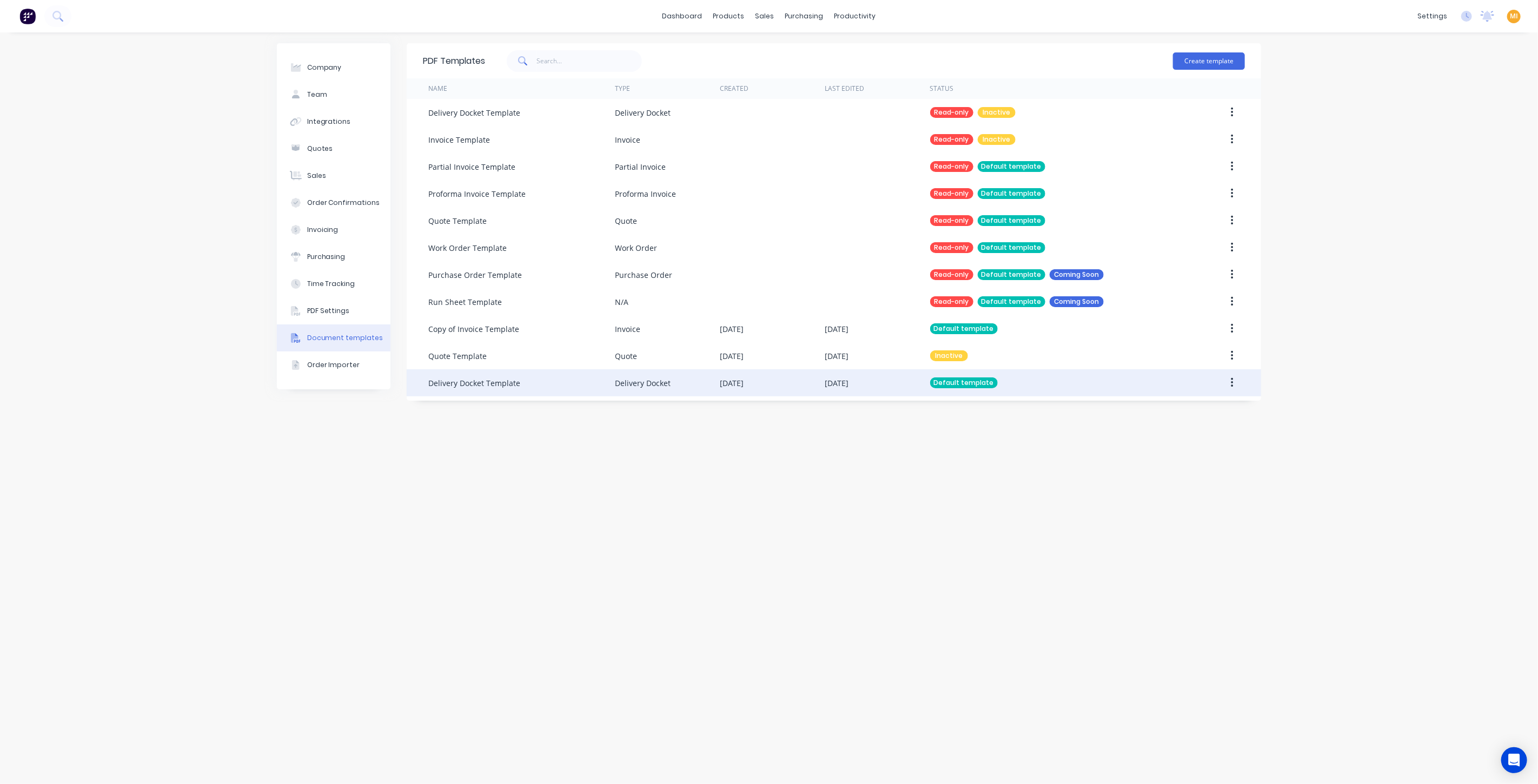
click at [637, 385] on div "Delivery Docket" at bounding box center [642, 383] width 56 height 11
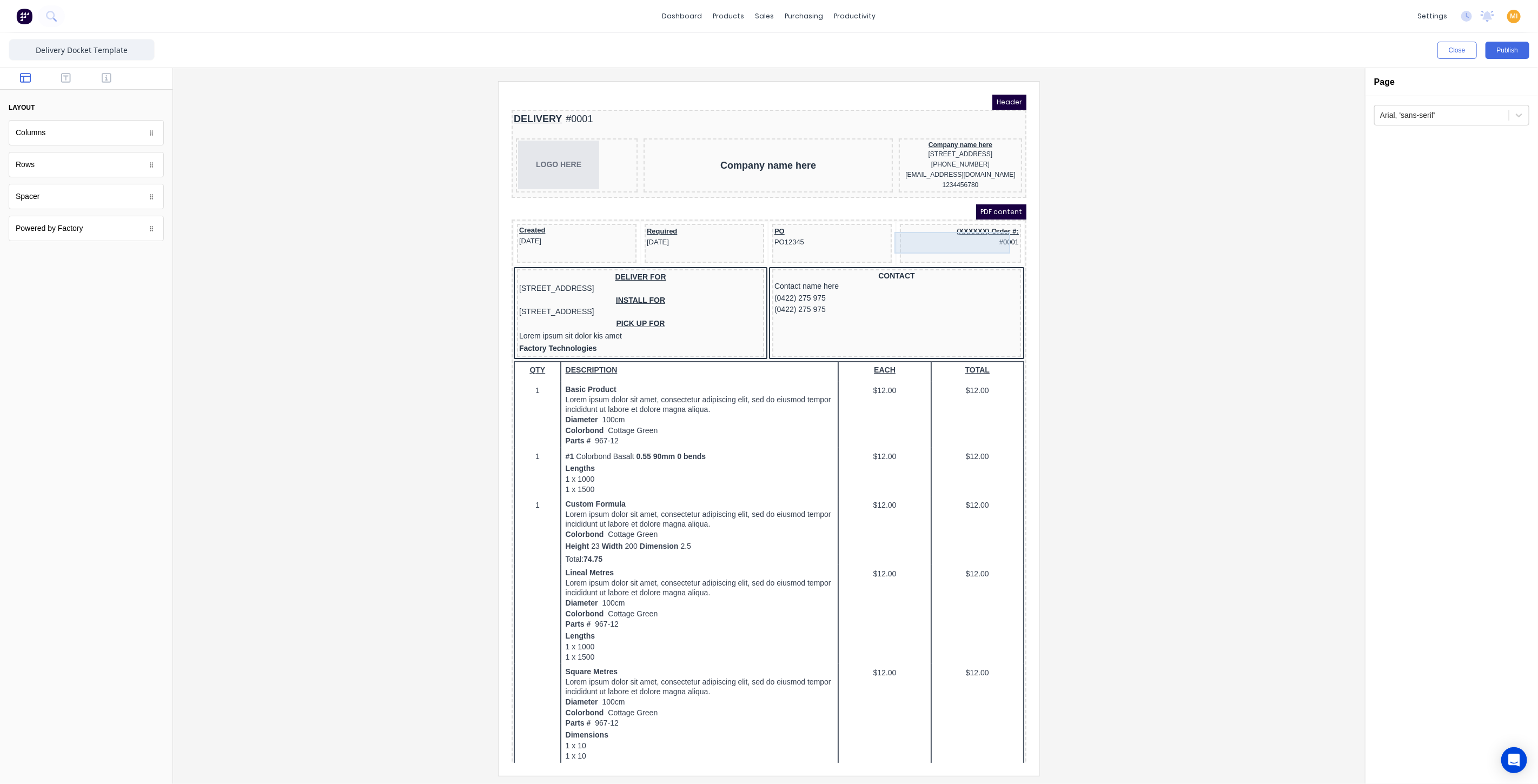
click at [961, 224] on div "(XXXXXX) Order #: #0001" at bounding box center [947, 224] width 117 height 22
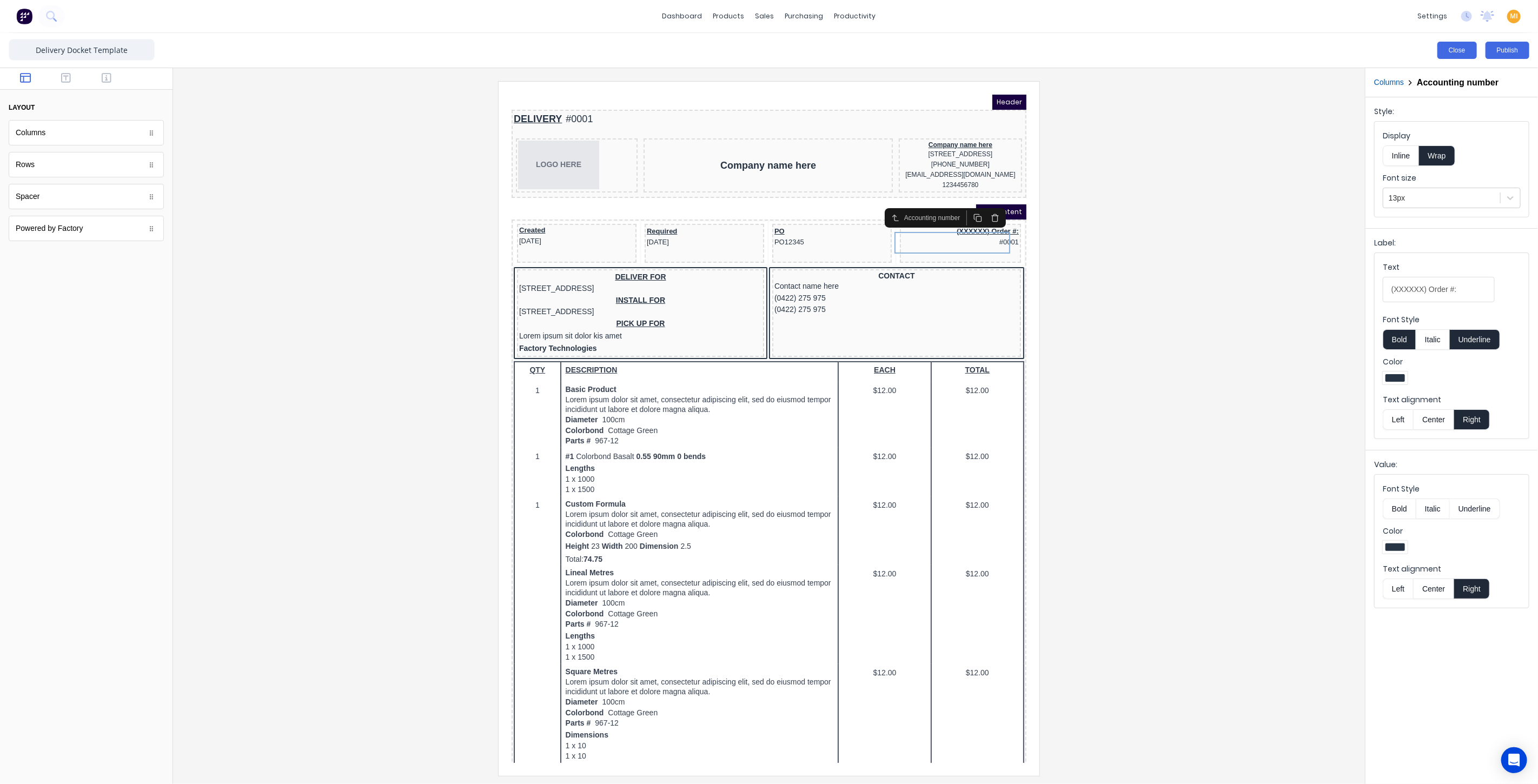
click at [1444, 51] on button "Close" at bounding box center [1457, 51] width 39 height 17
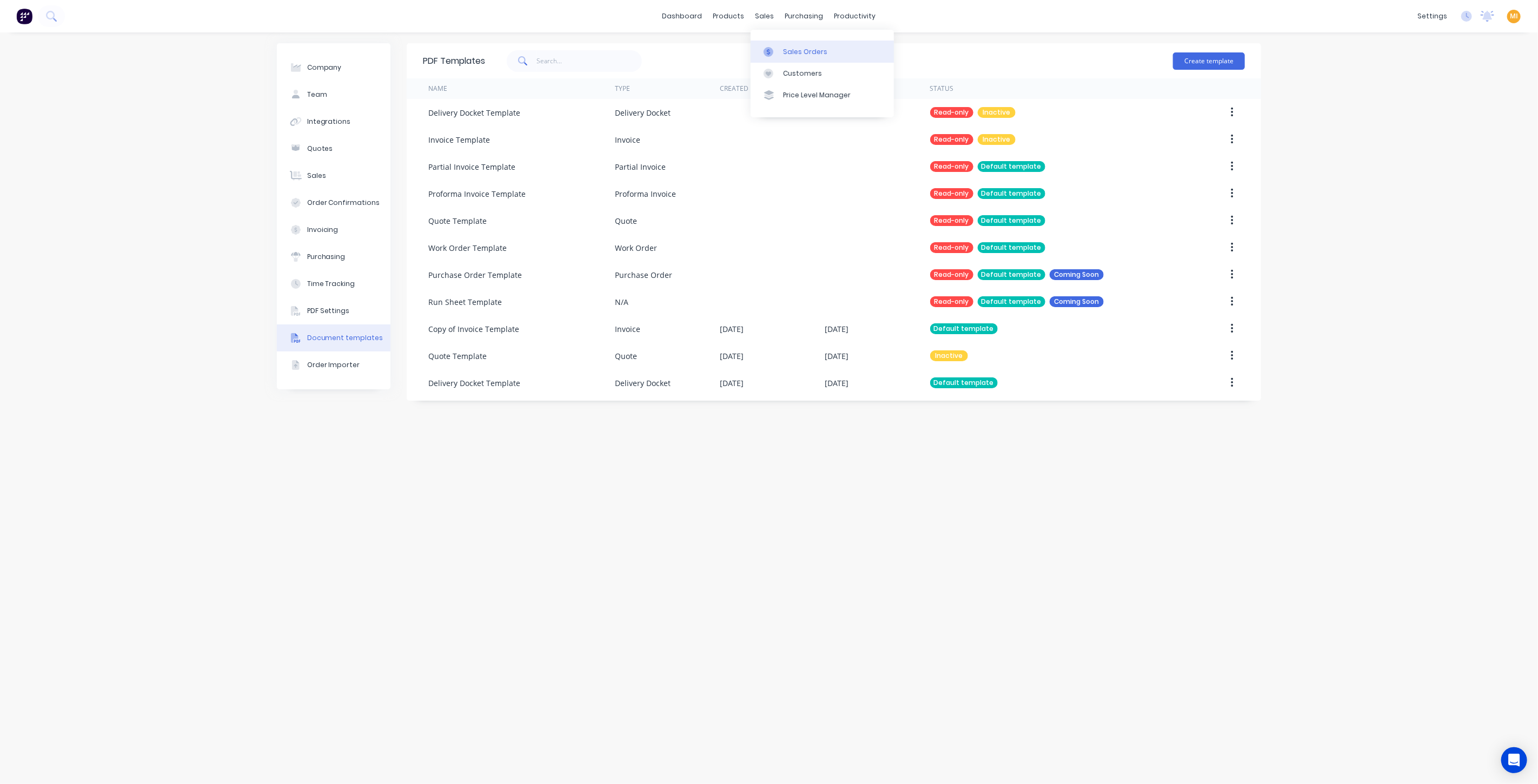
click at [801, 47] on div "Sales Orders" at bounding box center [805, 51] width 45 height 9
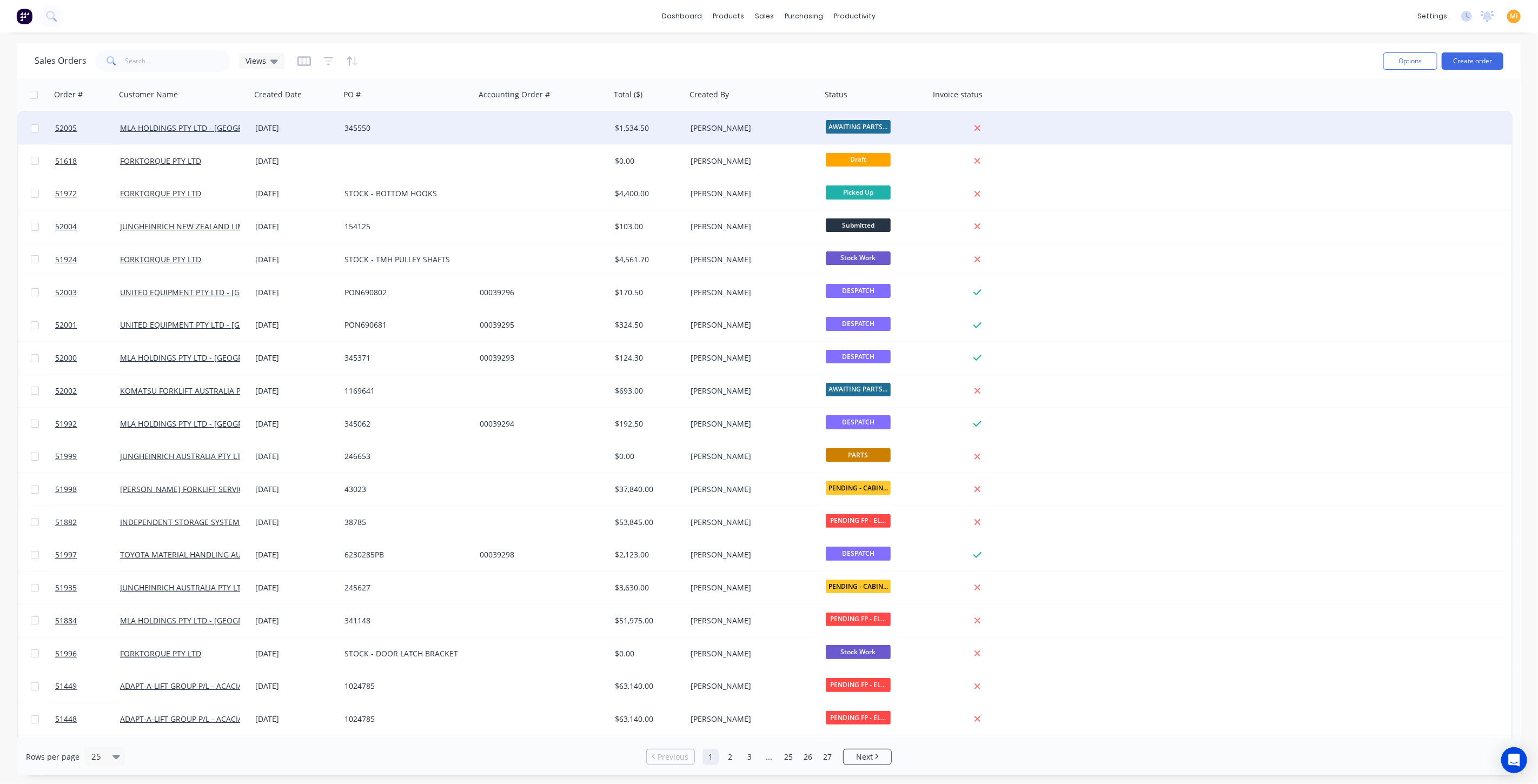
click at [405, 123] on div "345550" at bounding box center [404, 128] width 120 height 11
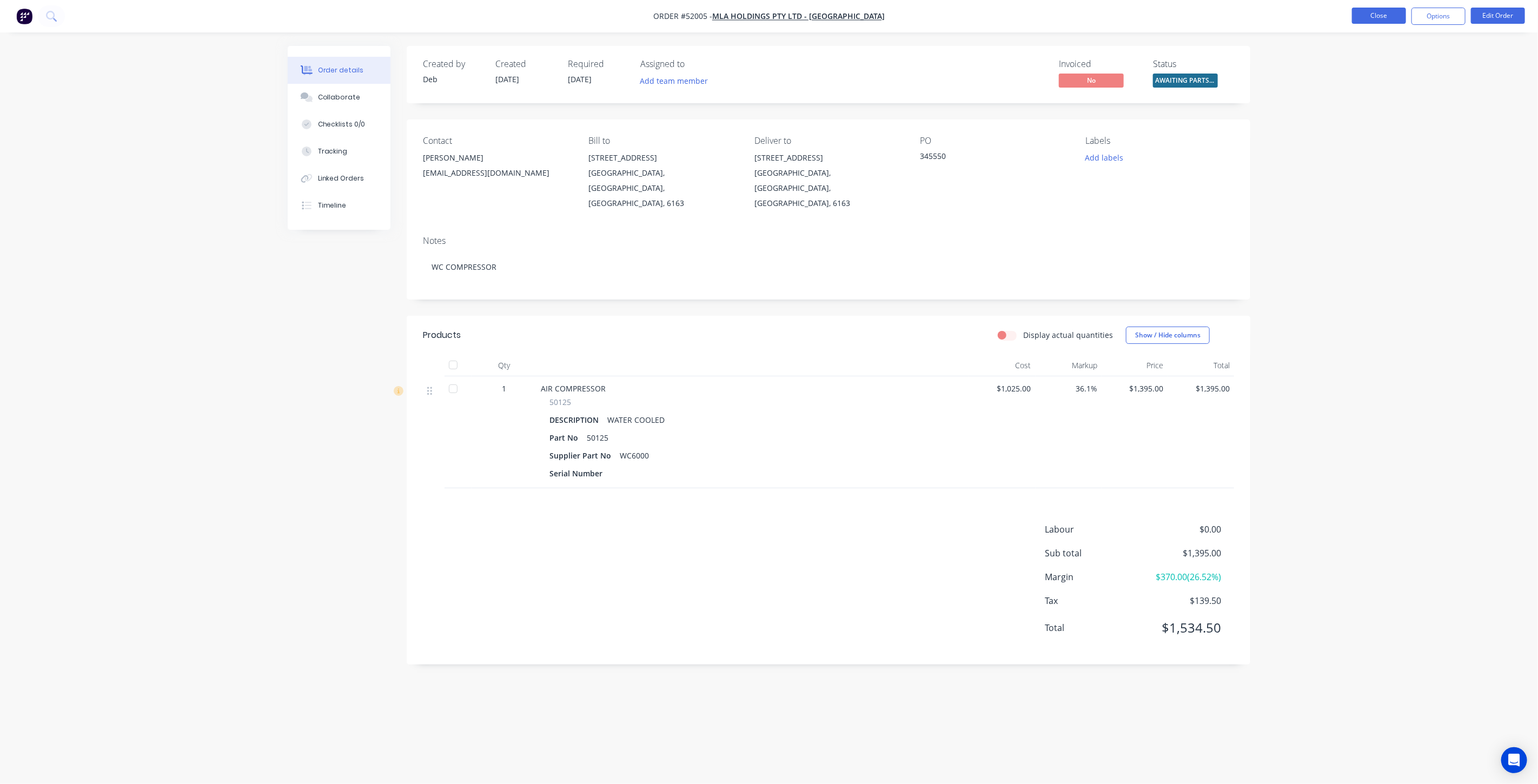
click at [1387, 12] on button "Close" at bounding box center [1378, 15] width 54 height 16
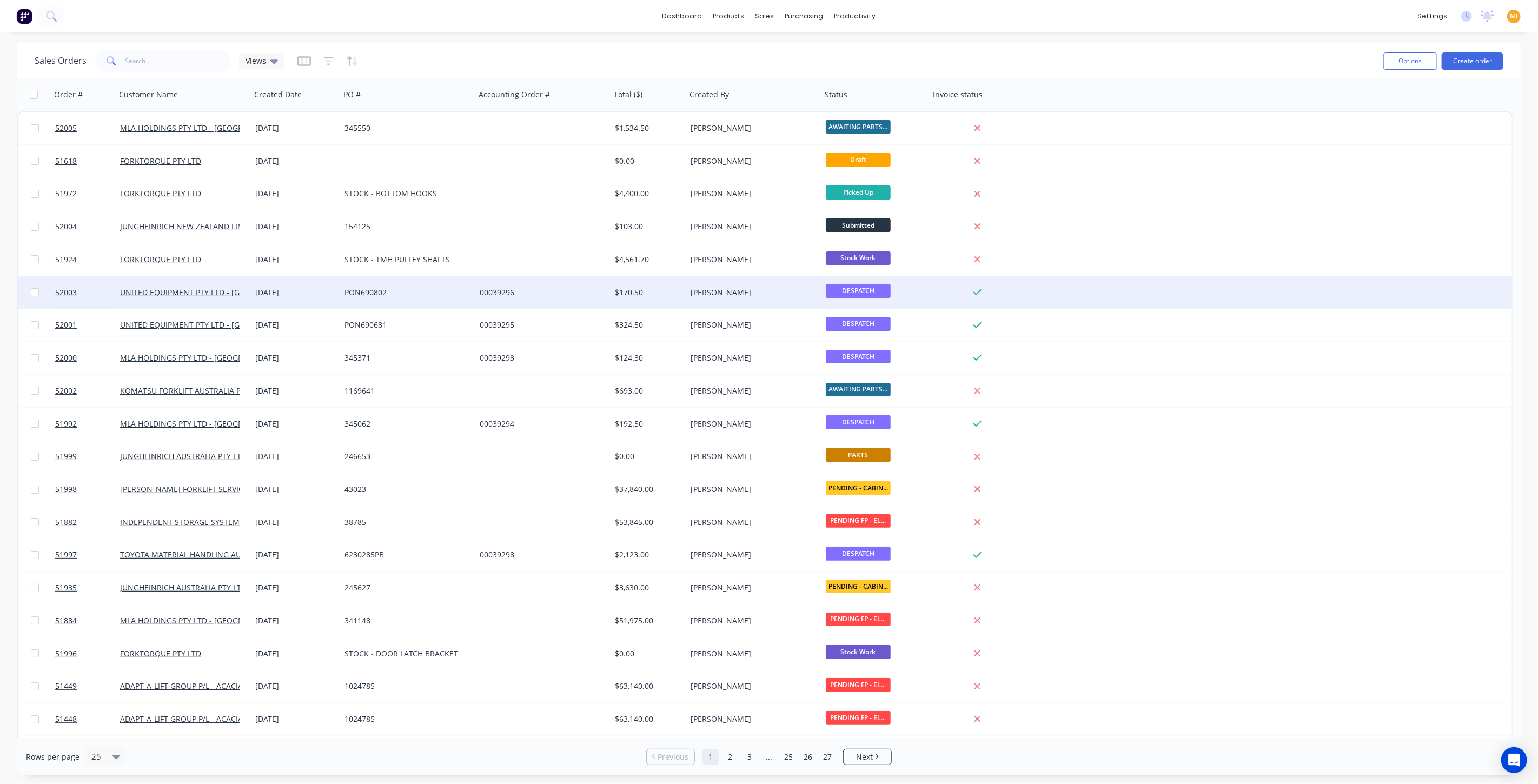
click at [547, 281] on div "00039296" at bounding box center [543, 292] width 136 height 33
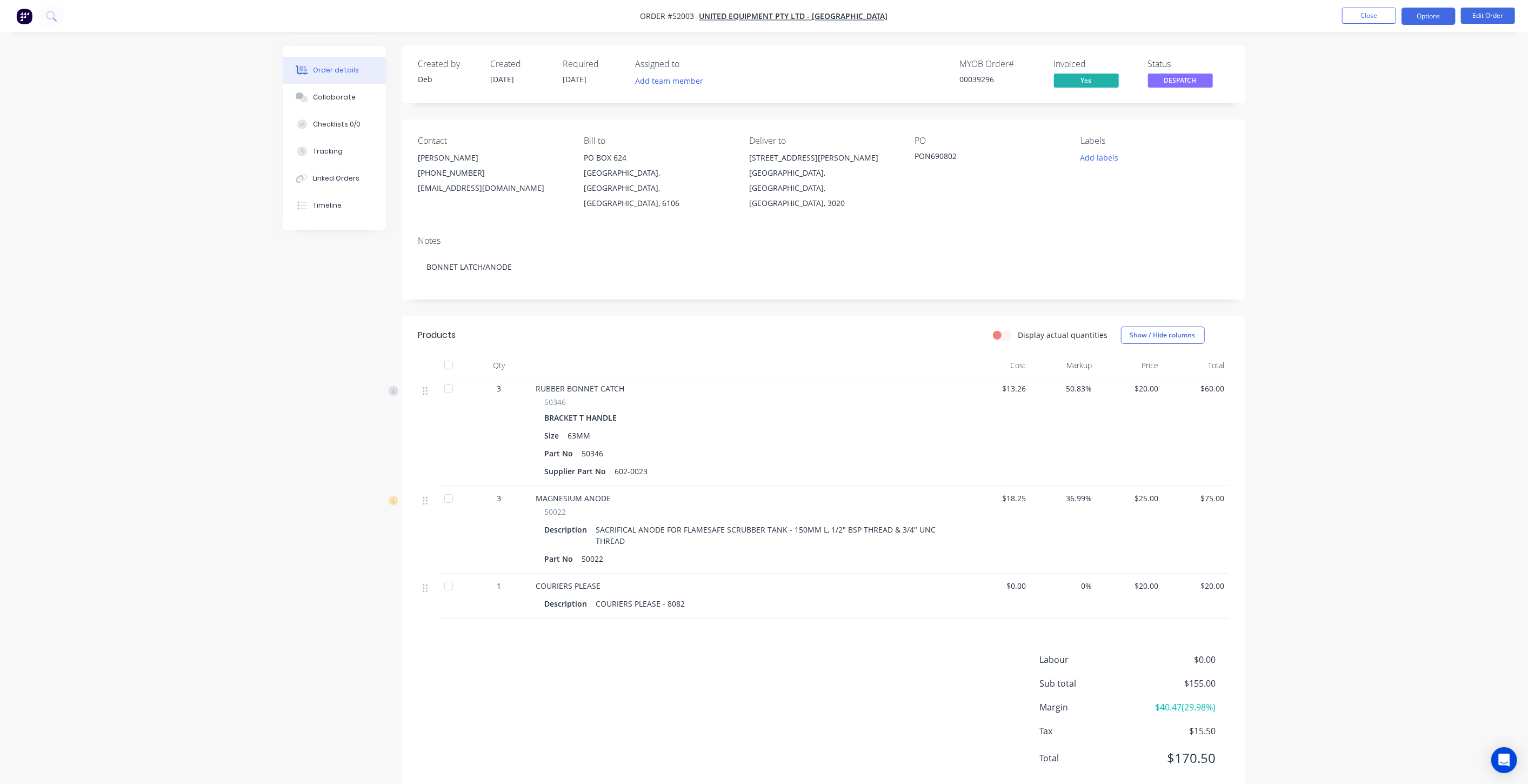
click at [1422, 16] on button "Options" at bounding box center [1428, 16] width 54 height 17
click at [1397, 146] on div "Delivery Docket" at bounding box center [1397, 152] width 100 height 15
click at [1389, 113] on div "Without pricing" at bounding box center [1397, 109] width 100 height 15
